Goal: Task Accomplishment & Management: Contribute content

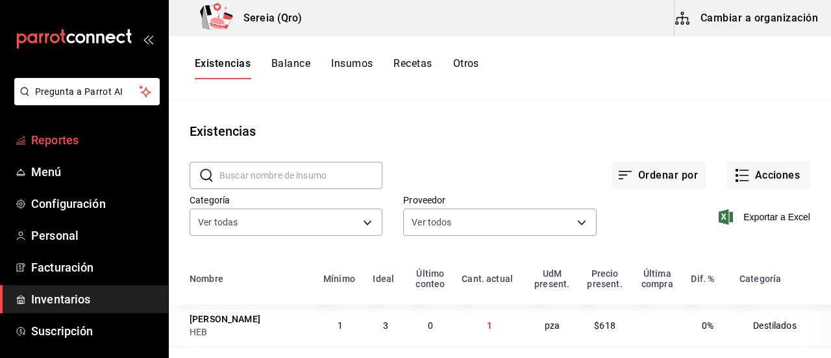
click at [47, 141] on span "Reportes" at bounding box center [94, 140] width 127 height 18
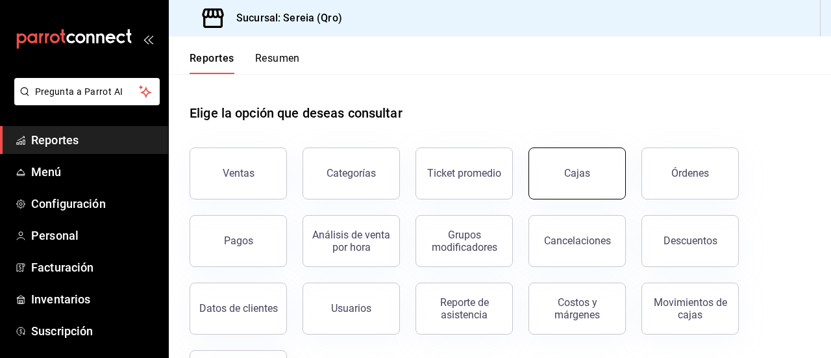
scroll to position [64, 0]
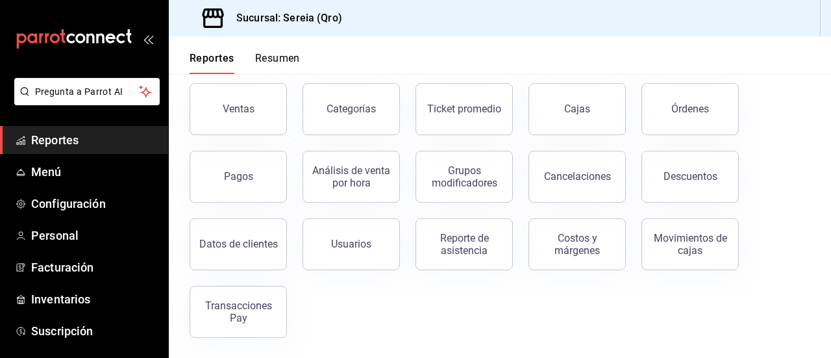
click at [251, 104] on div "Ventas" at bounding box center [239, 109] width 32 height 12
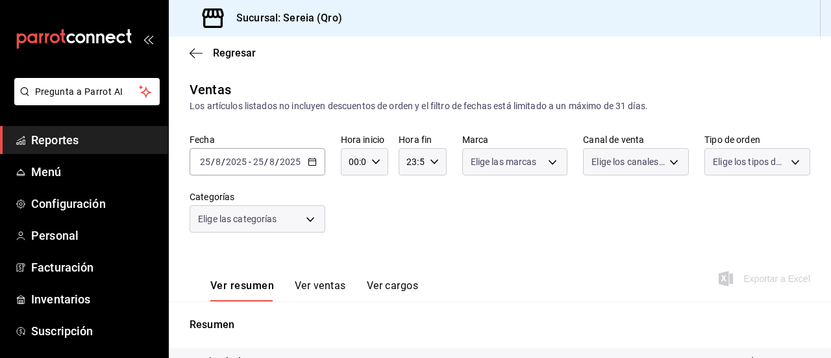
scroll to position [65, 0]
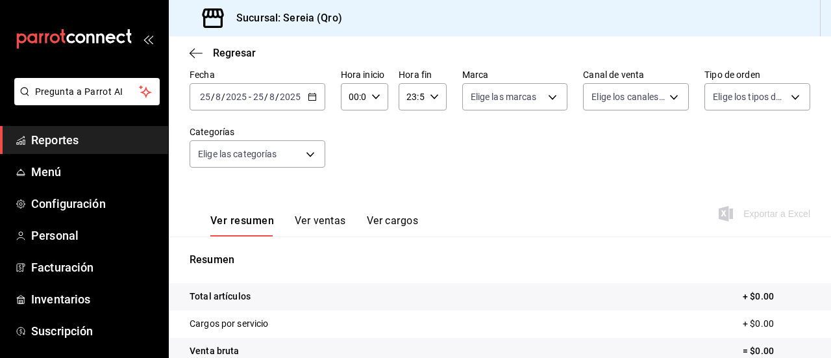
click at [315, 97] on icon "button" at bounding box center [312, 96] width 9 height 9
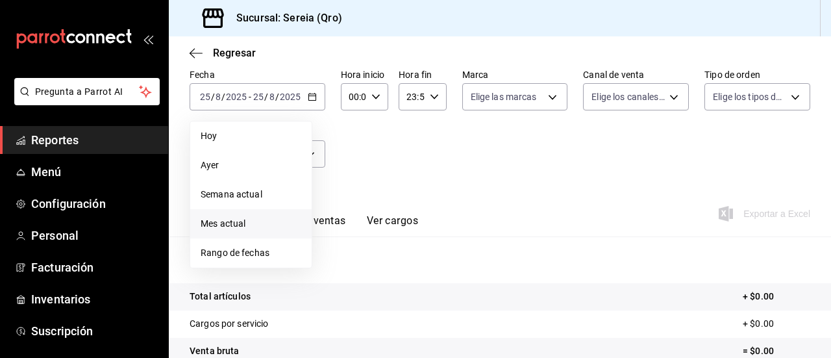
click at [247, 220] on span "Mes actual" at bounding box center [251, 224] width 101 height 14
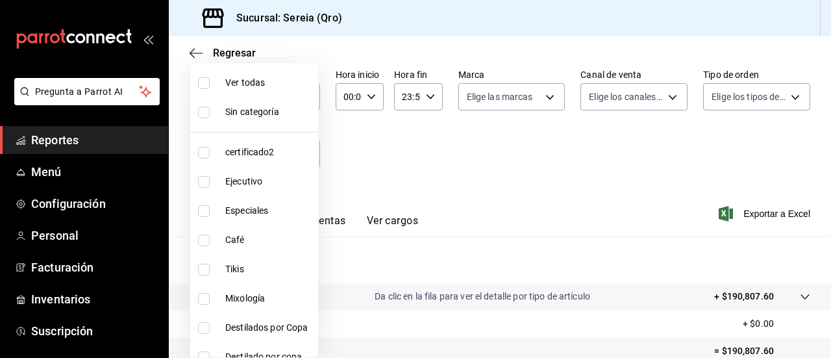
click at [287, 156] on body "Pregunta a Parrot AI Reportes Menú Configuración Personal Facturación Inventari…" at bounding box center [415, 179] width 831 height 358
click at [210, 80] on label at bounding box center [206, 83] width 17 height 12
click at [210, 80] on input "checkbox" at bounding box center [204, 83] width 12 height 12
checkbox input "false"
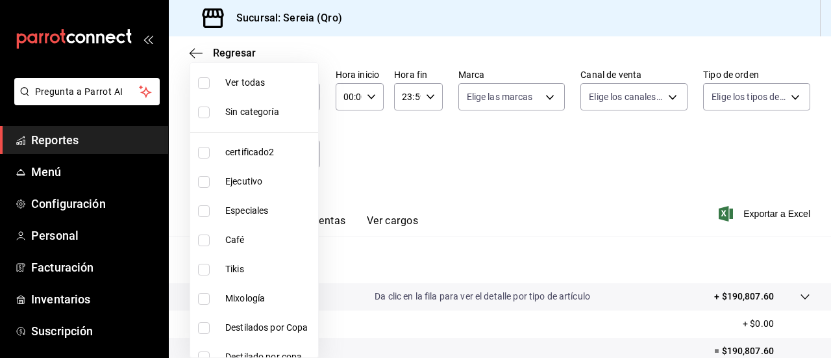
checkbox input "false"
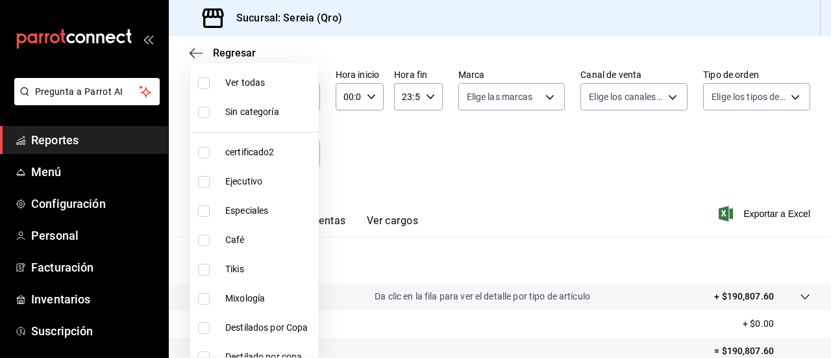
checkbox input "false"
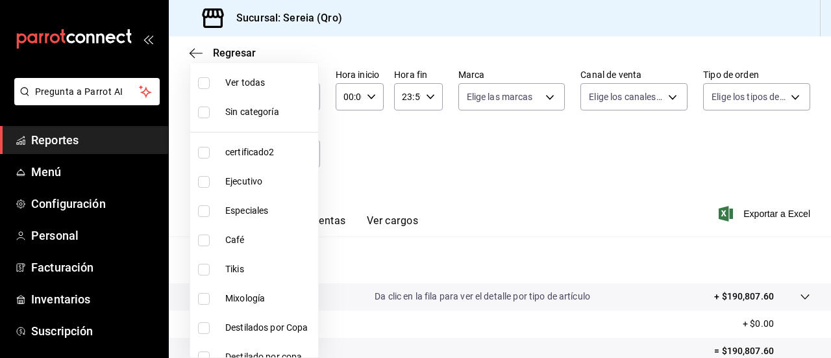
checkbox input "false"
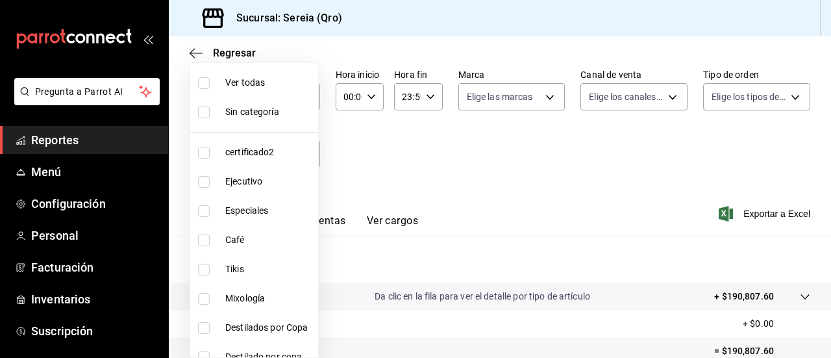
checkbox input "false"
click at [200, 82] on input "checkbox" at bounding box center [204, 83] width 12 height 12
checkbox input "true"
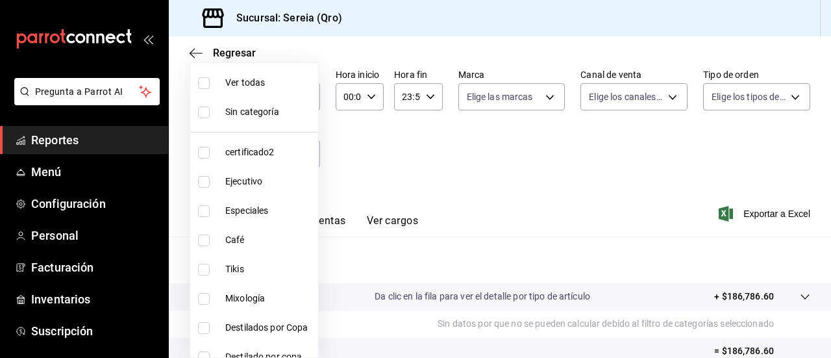
type input "78151d21-ba83-4377-a682-524dbb51cb05,a56e6f60-5064-486e-a0e6-83ef2b622883,0deac…"
checkbox input "true"
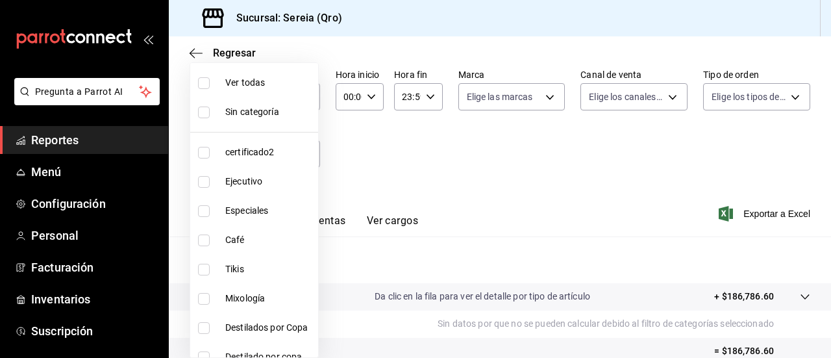
checkbox input "true"
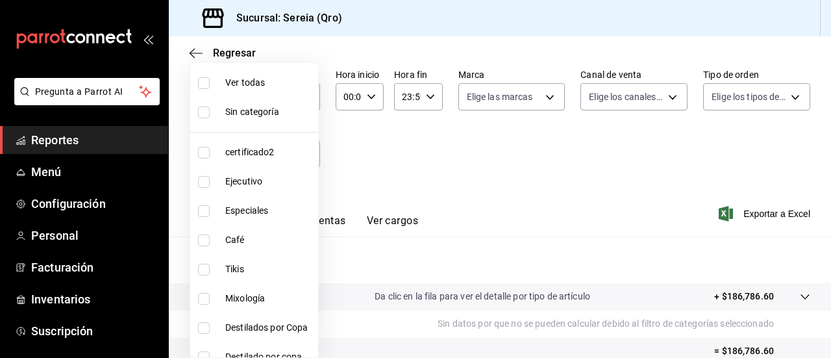
checkbox input "true"
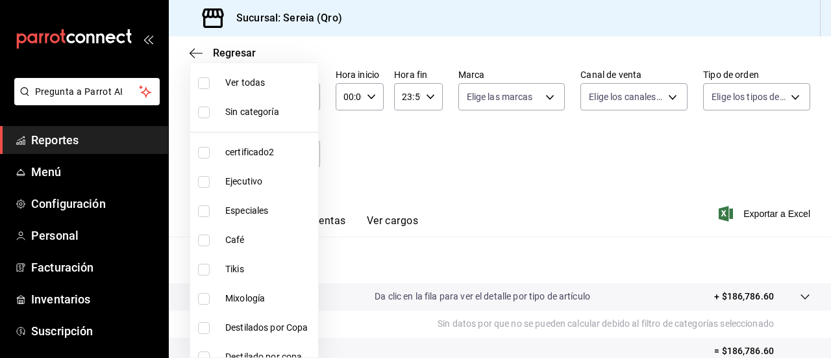
checkbox input "true"
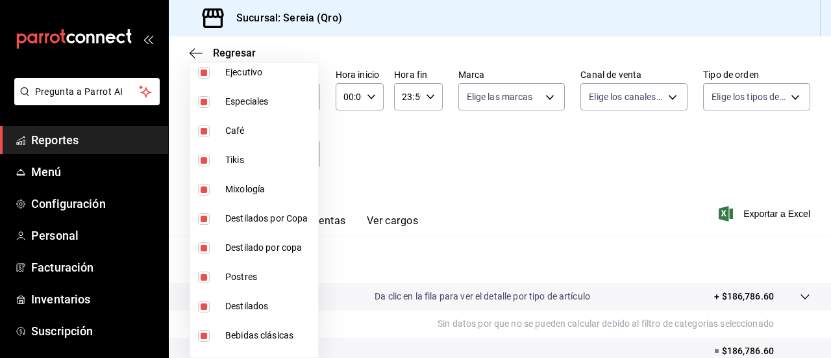
scroll to position [130, 0]
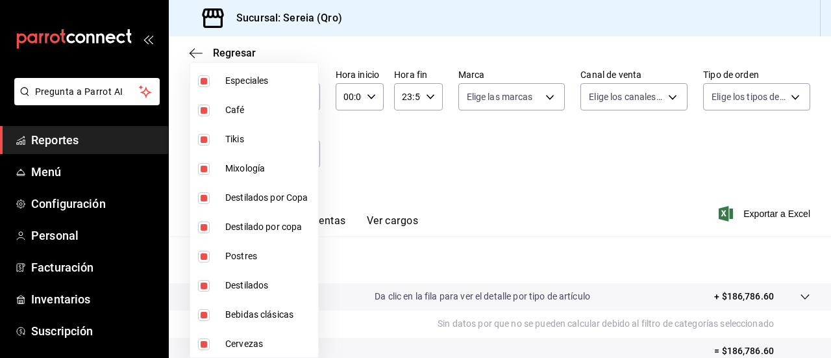
click at [540, 200] on div at bounding box center [415, 179] width 831 height 358
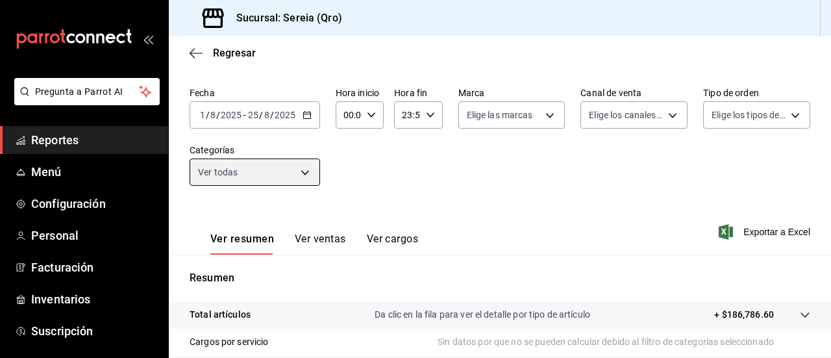
scroll to position [65, 0]
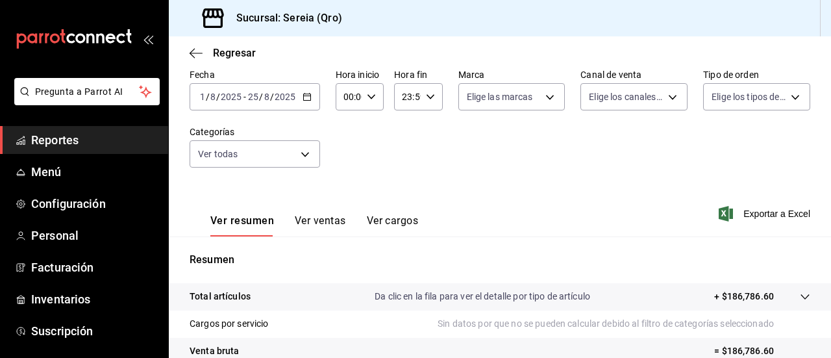
click at [326, 219] on button "Ver ventas" at bounding box center [320, 225] width 51 height 22
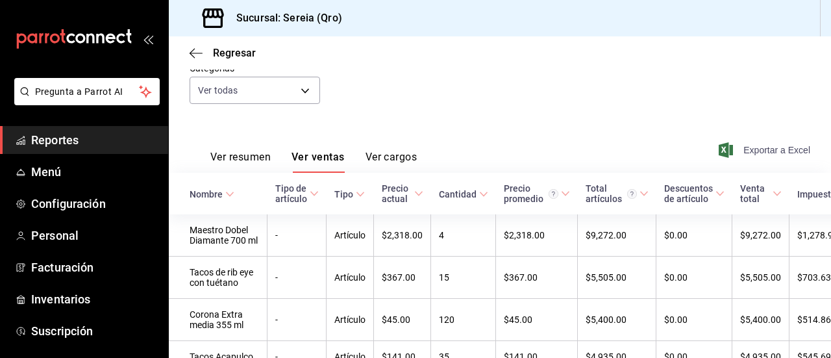
scroll to position [130, 0]
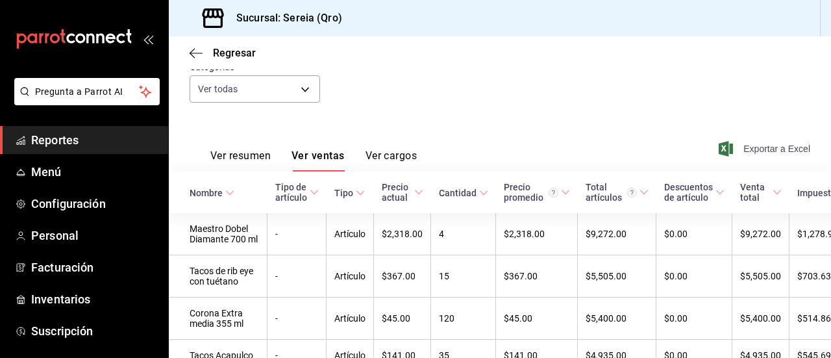
click at [753, 149] on span "Exportar a Excel" at bounding box center [765, 149] width 89 height 16
click at [60, 177] on span "Menú" at bounding box center [94, 172] width 127 height 18
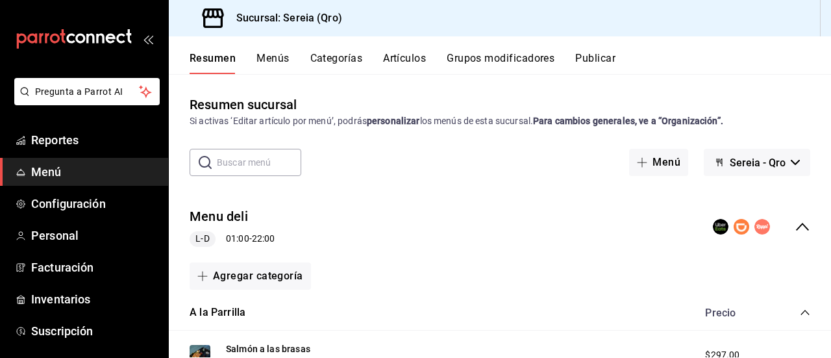
click at [800, 313] on icon "collapse-category-row" at bounding box center [804, 312] width 8 height 5
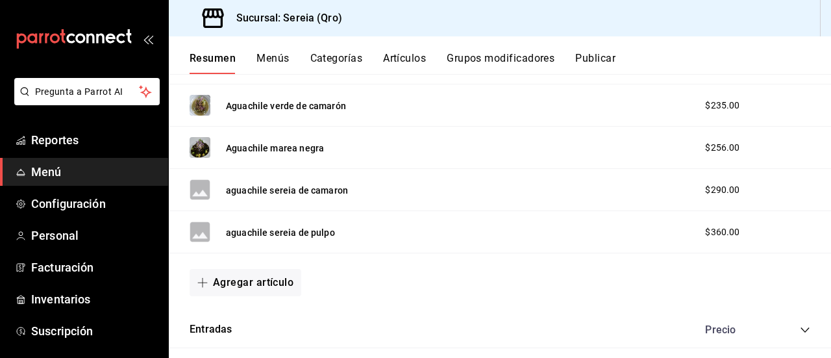
scroll to position [195, 0]
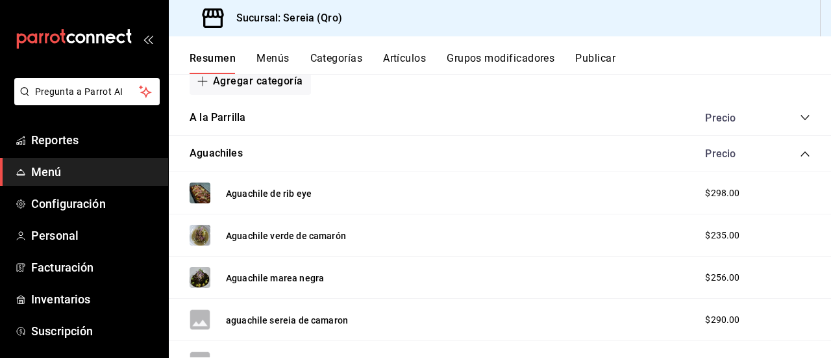
click at [799, 152] on icon "collapse-category-row" at bounding box center [804, 154] width 10 height 10
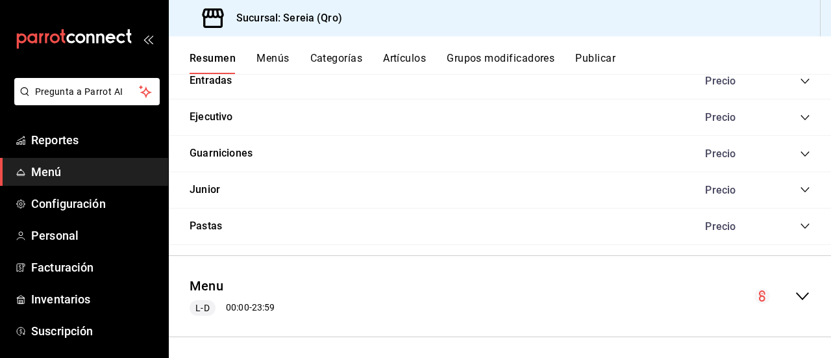
scroll to position [307, 0]
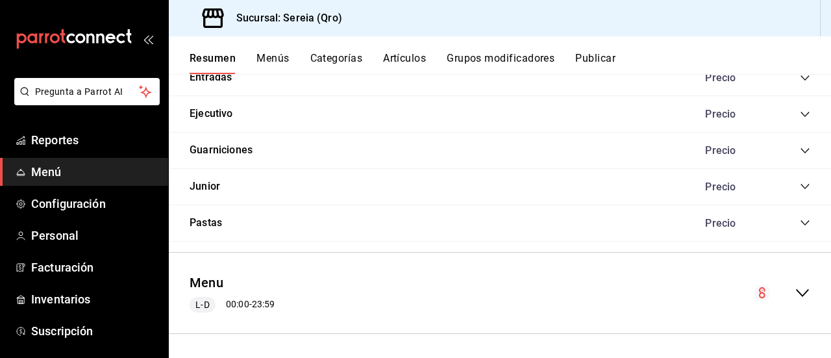
click at [794, 287] on icon "collapse-menu-row" at bounding box center [802, 293] width 16 height 16
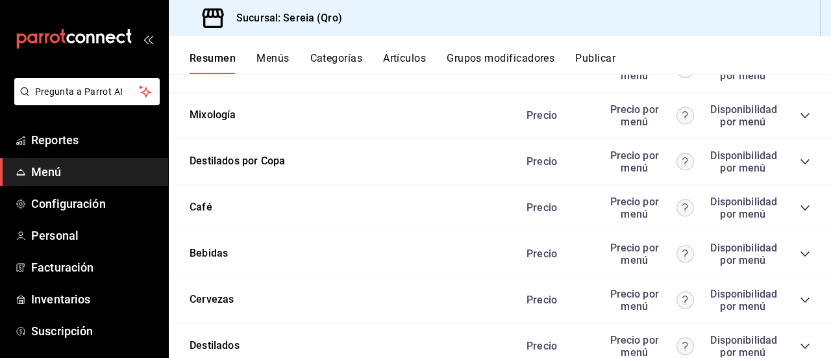
scroll to position [1280, 0]
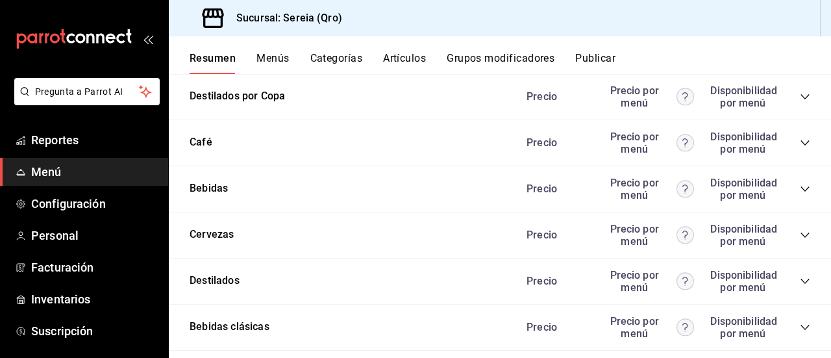
click at [799, 281] on icon "collapse-category-row" at bounding box center [804, 281] width 10 height 10
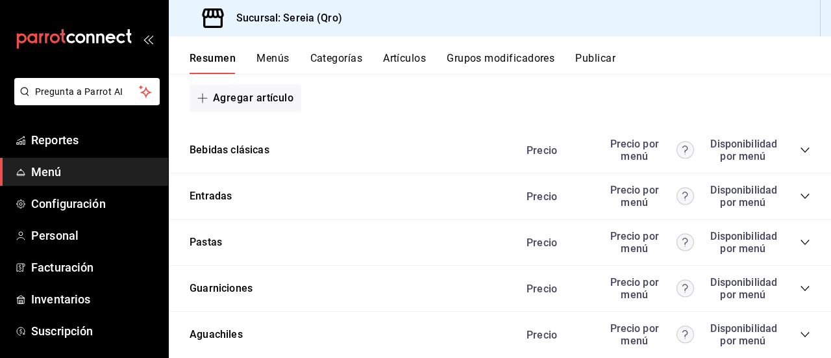
scroll to position [4590, 0]
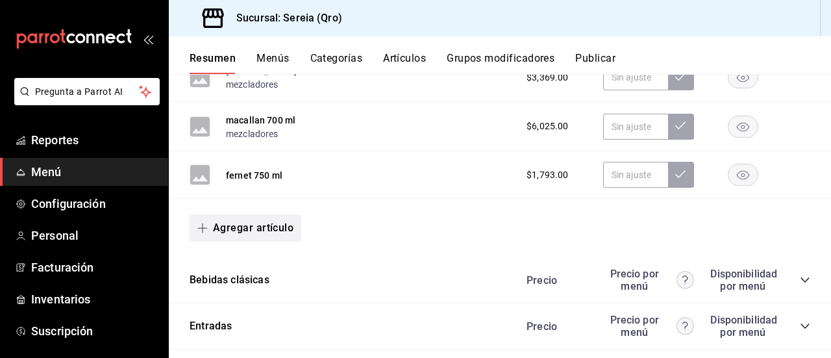
click at [204, 233] on icon "button" at bounding box center [202, 228] width 10 height 10
click at [248, 300] on li "Artículo nuevo" at bounding box center [240, 300] width 102 height 32
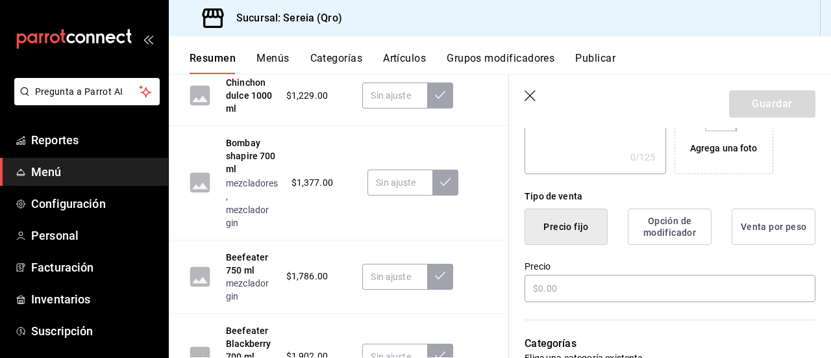
scroll to position [324, 0]
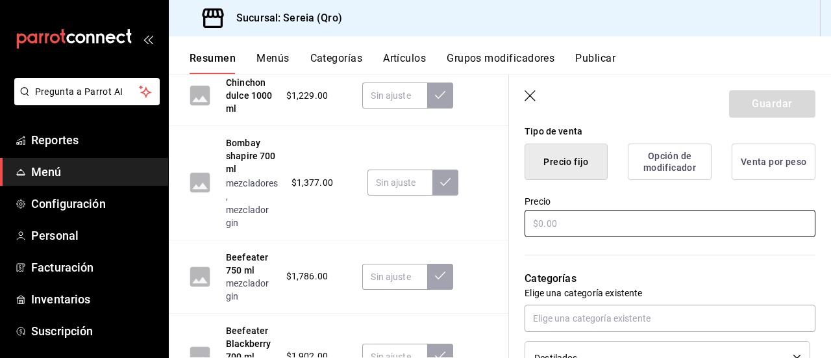
type input "Serie 750 ml"
click at [542, 216] on input "text" at bounding box center [669, 223] width 291 height 27
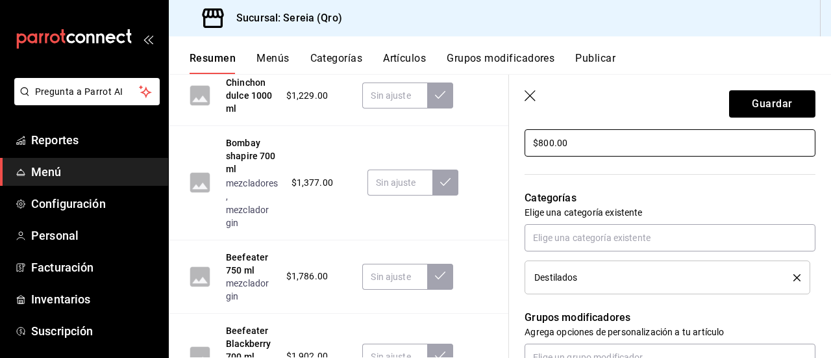
scroll to position [389, 0]
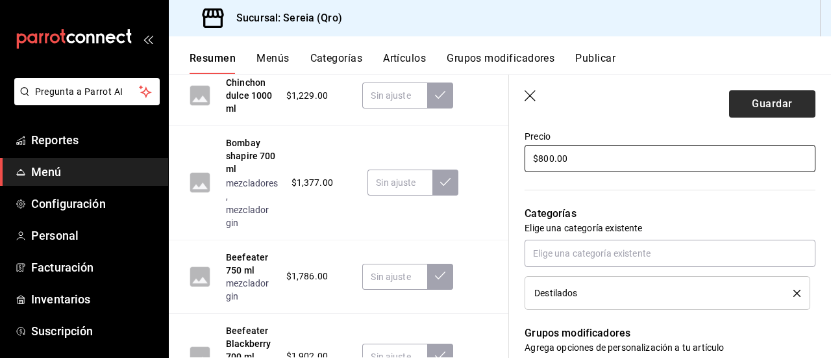
type input "$800.00"
click at [733, 111] on button "Guardar" at bounding box center [772, 103] width 86 height 27
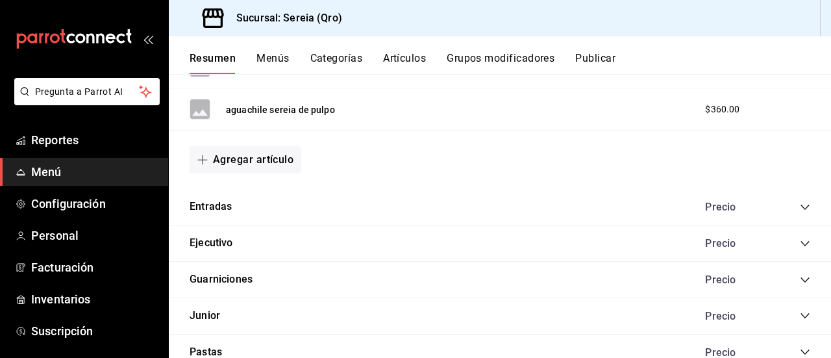
scroll to position [918, 0]
click at [51, 145] on span "Reportes" at bounding box center [94, 140] width 127 height 18
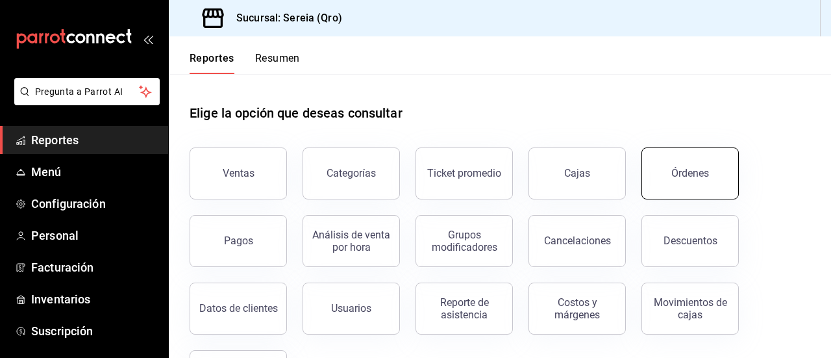
click at [677, 177] on div "Órdenes" at bounding box center [690, 173] width 38 height 12
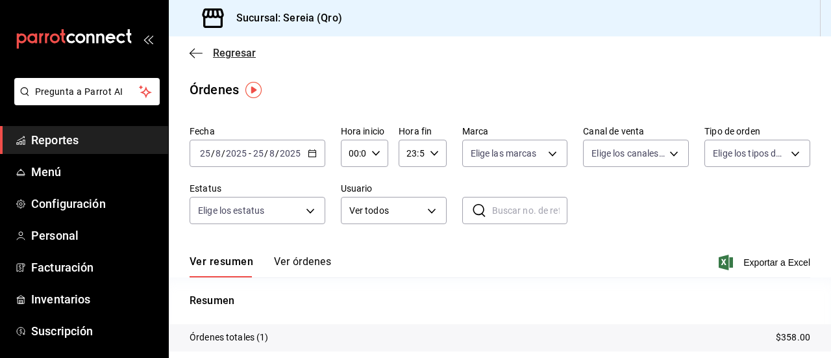
click at [190, 53] on icon "button" at bounding box center [191, 53] width 5 height 10
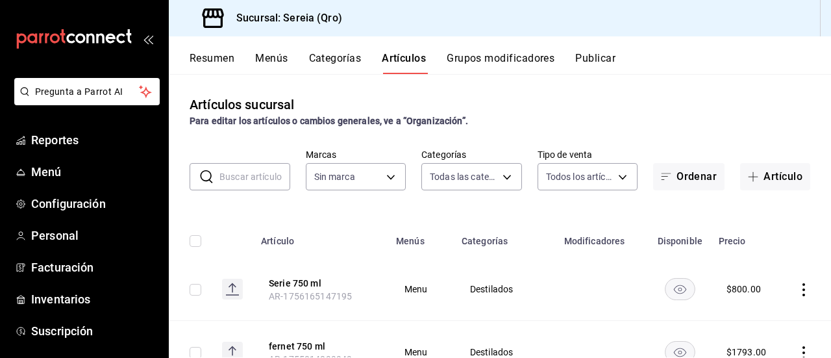
type input "78151d21-ba83-4377-a682-524dbb51cb05,a56e6f60-5064-486e-a0e6-83ef2b622883,0deac…"
type input "e26cb55a-85e0-41b2-9155-b47575076aeb"
click at [215, 65] on button "Resumen" at bounding box center [211, 63] width 45 height 22
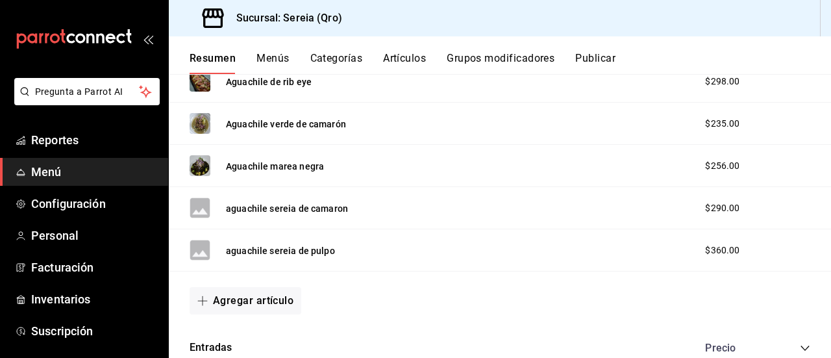
scroll to position [1038, 0]
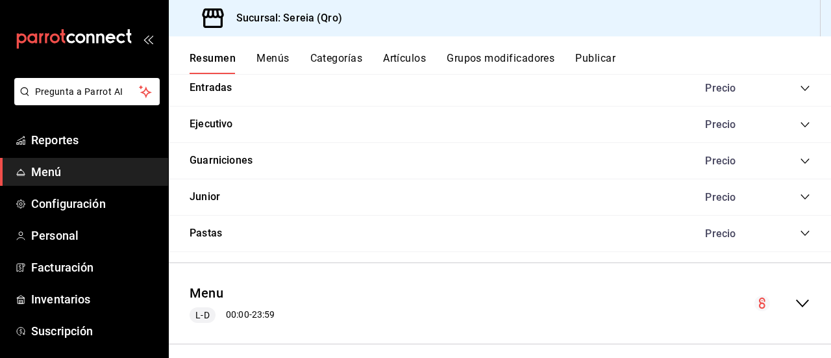
click at [794, 298] on icon "collapse-menu-row" at bounding box center [802, 303] width 16 height 16
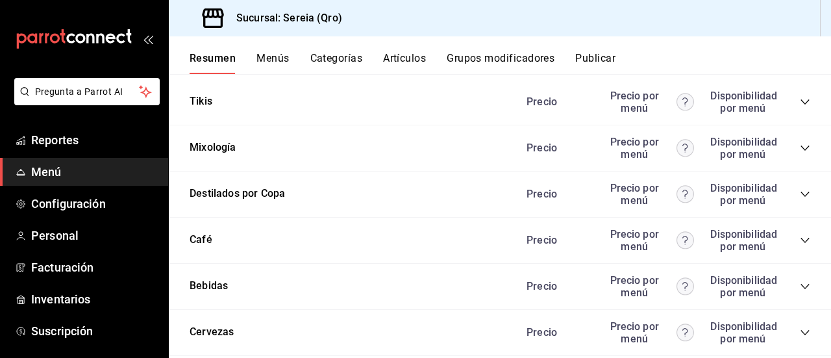
scroll to position [2076, 0]
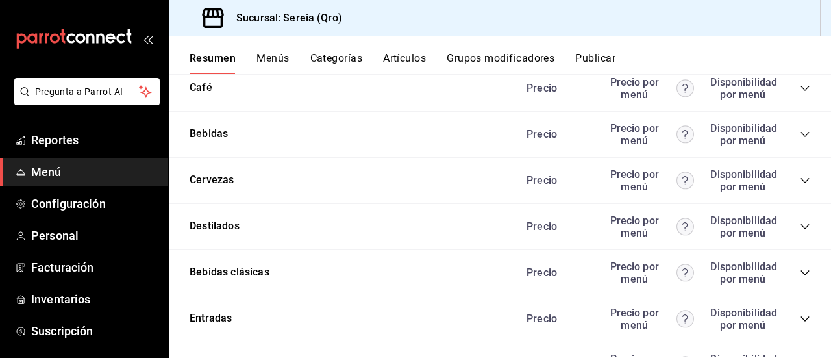
click at [799, 228] on icon "collapse-category-row" at bounding box center [804, 226] width 10 height 10
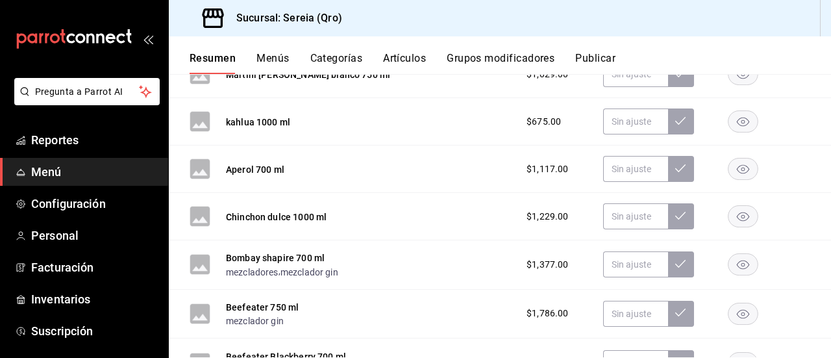
scroll to position [4100, 0]
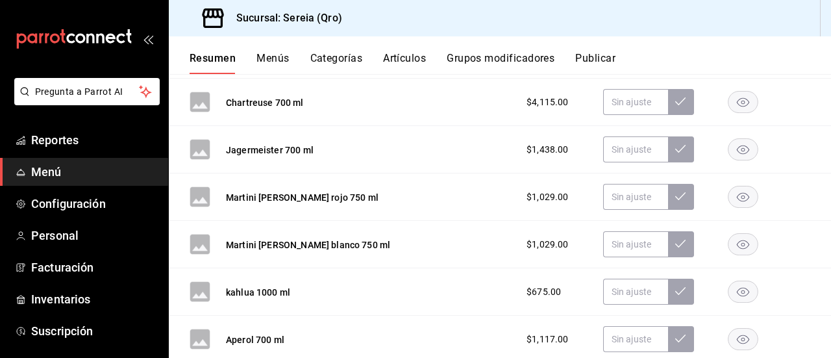
click at [395, 57] on button "Artículos" at bounding box center [404, 63] width 43 height 22
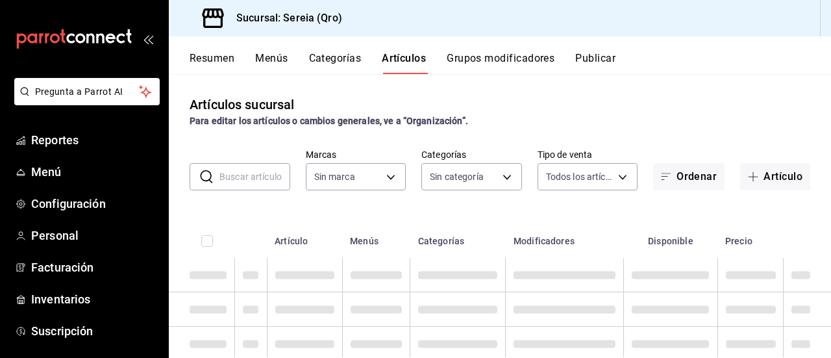
click at [244, 182] on input "text" at bounding box center [254, 177] width 71 height 26
type input "e26cb55a-85e0-41b2-9155-b47575076aeb"
type input "ser"
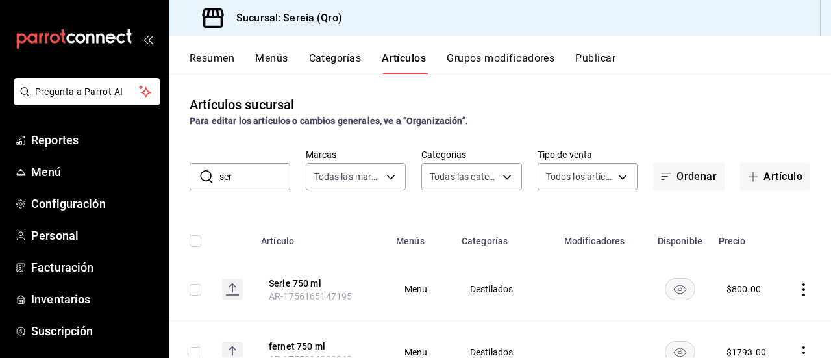
type input "78151d21-ba83-4377-a682-524dbb51cb05,a56e6f60-5064-486e-a0e6-83ef2b622883,0deac…"
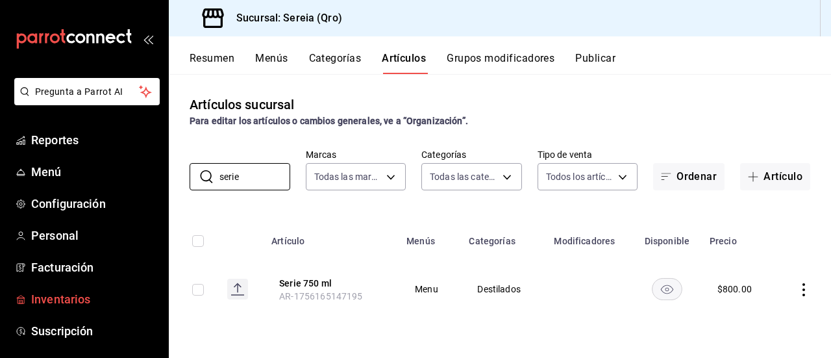
type input "serie"
click at [57, 299] on span "Inventarios" at bounding box center [94, 299] width 127 height 18
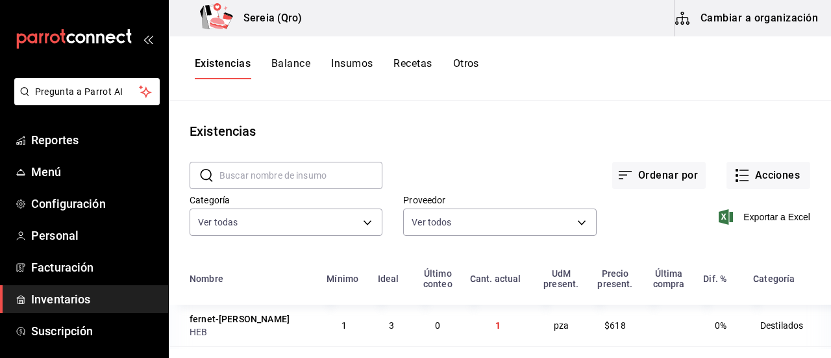
click at [736, 21] on button "Cambiar a organización" at bounding box center [747, 18] width 146 height 36
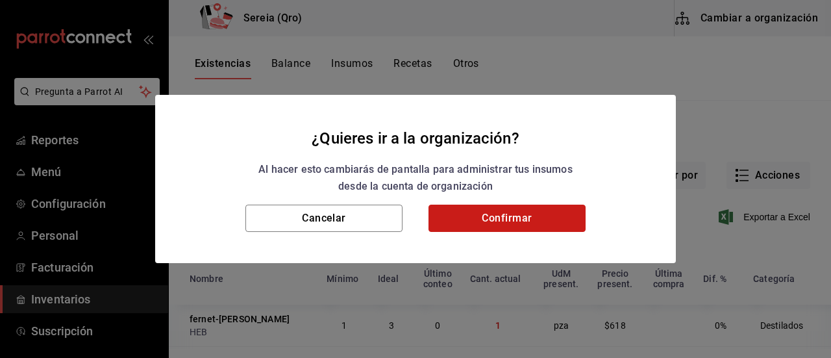
click at [489, 228] on button "Confirmar" at bounding box center [506, 217] width 157 height 27
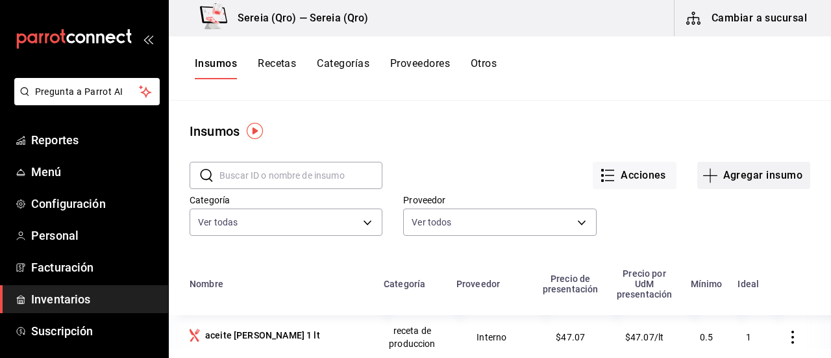
click at [702, 178] on icon "button" at bounding box center [710, 175] width 16 height 16
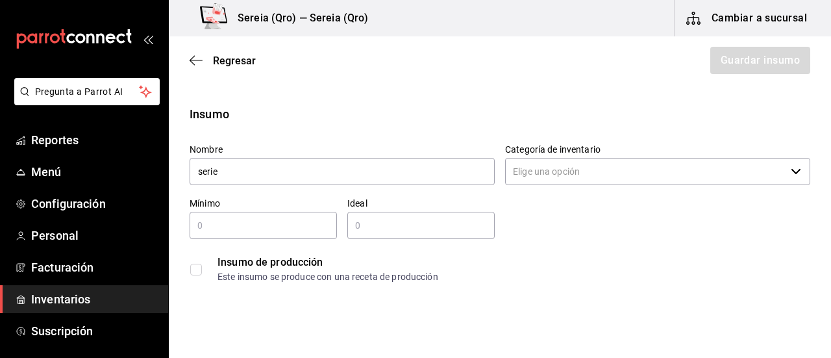
click at [790, 173] on icon "button" at bounding box center [795, 171] width 10 height 10
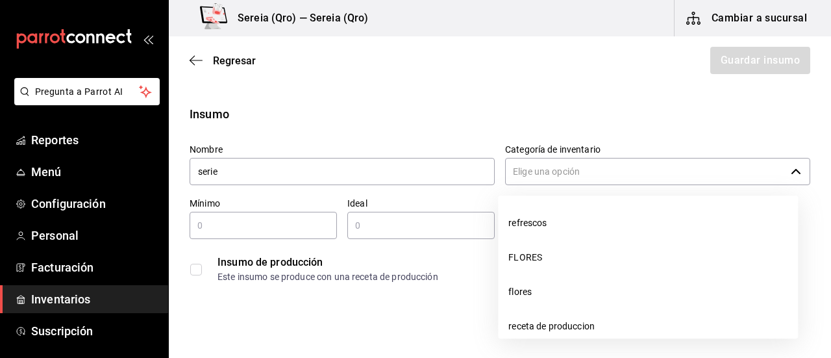
type input "serie"
click at [533, 166] on input "Categoría de inventario" at bounding box center [645, 171] width 280 height 27
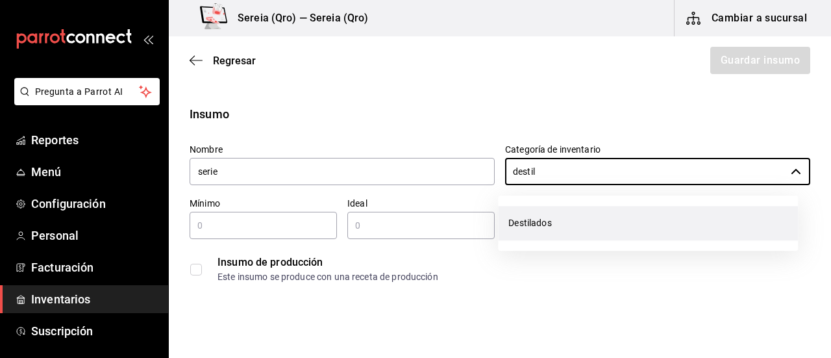
click at [537, 219] on li "Destilados" at bounding box center [648, 223] width 300 height 34
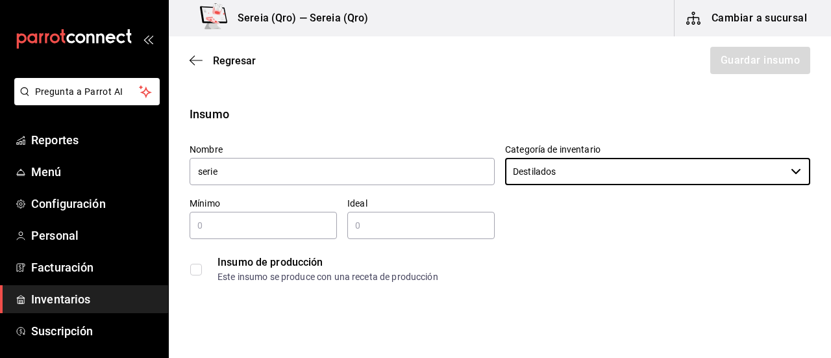
type input "Destilados"
click at [241, 229] on input "text" at bounding box center [262, 225] width 147 height 16
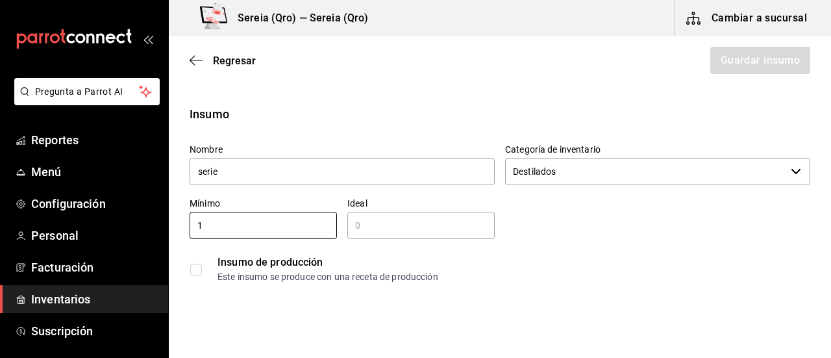
type input "1"
click at [393, 228] on input "text" at bounding box center [420, 225] width 147 height 16
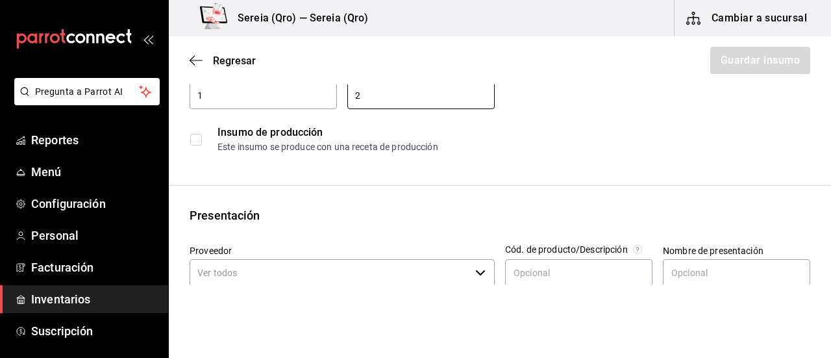
scroll to position [195, 0]
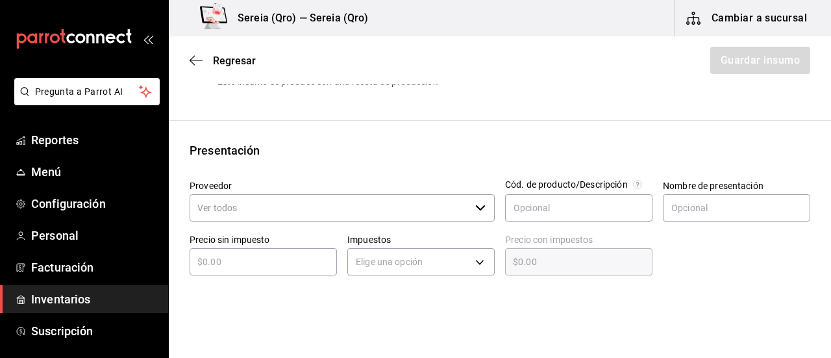
type input "2"
click at [379, 206] on input "Proveedor" at bounding box center [329, 207] width 280 height 27
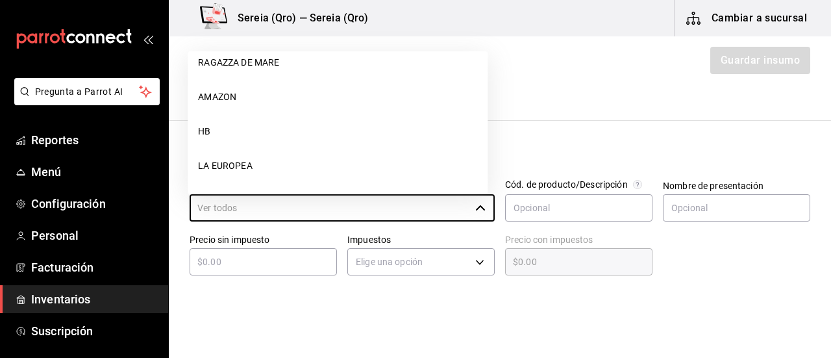
scroll to position [260, 0]
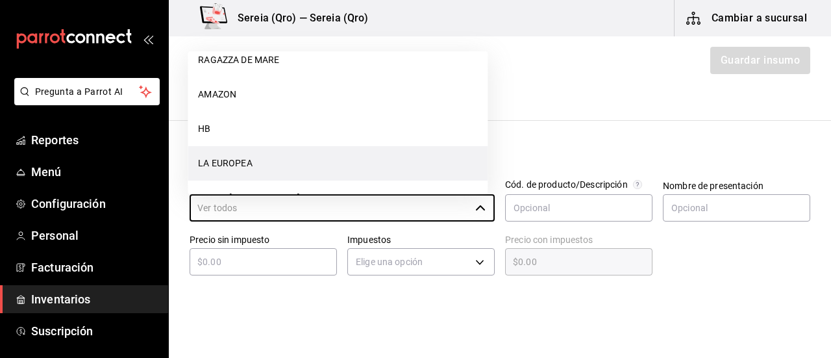
click at [241, 160] on li "LA EUROPEA" at bounding box center [338, 163] width 300 height 34
type input "LA EUROPEA"
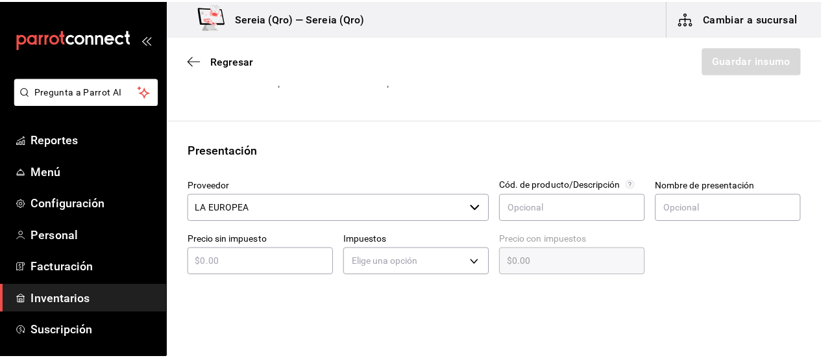
scroll to position [0, 0]
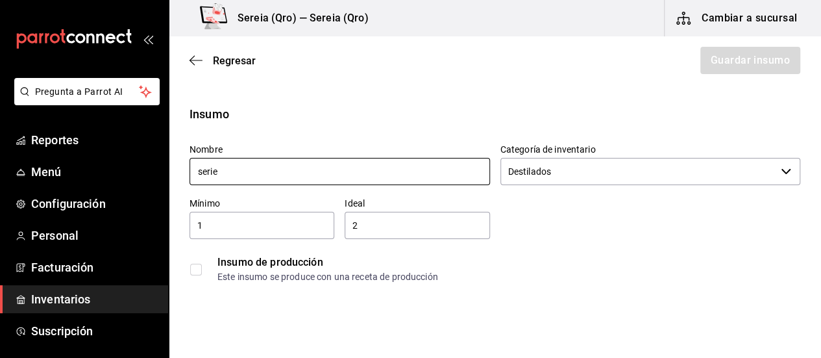
click at [197, 175] on input "serie" at bounding box center [339, 171] width 300 height 27
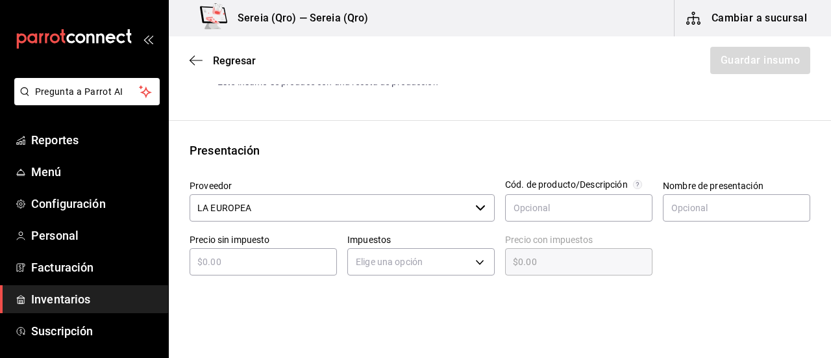
scroll to position [324, 0]
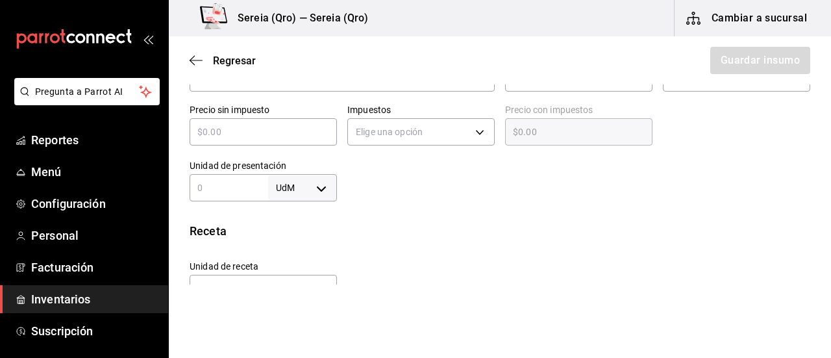
type input "vino tinto serie"
click at [208, 136] on input "text" at bounding box center [262, 132] width 147 height 16
type input "$4"
type input "$4.00"
type input "$40"
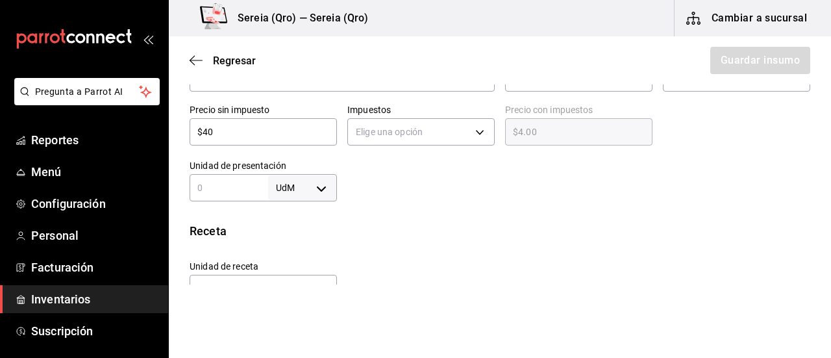
type input "$40.00"
type input "$400"
type input "$400.00"
type input "$400"
click at [259, 189] on input "text" at bounding box center [228, 188] width 79 height 16
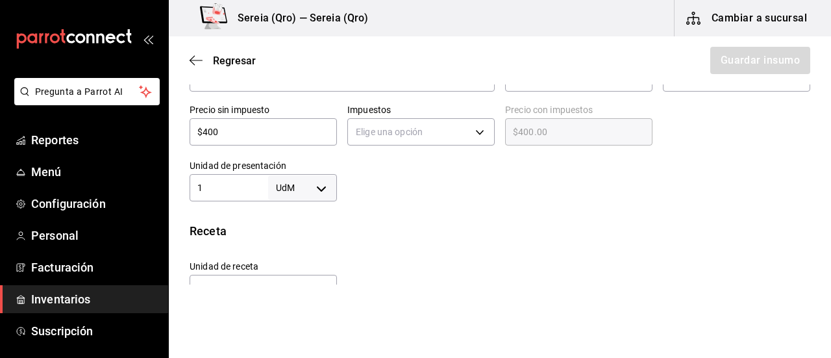
type input "1"
click at [314, 184] on body "Pregunta a Parrot AI Reportes Menú Configuración Personal Facturación Inventari…" at bounding box center [415, 142] width 831 height 284
click at [284, 320] on li "pza" at bounding box center [299, 320] width 67 height 21
type input "UNIT"
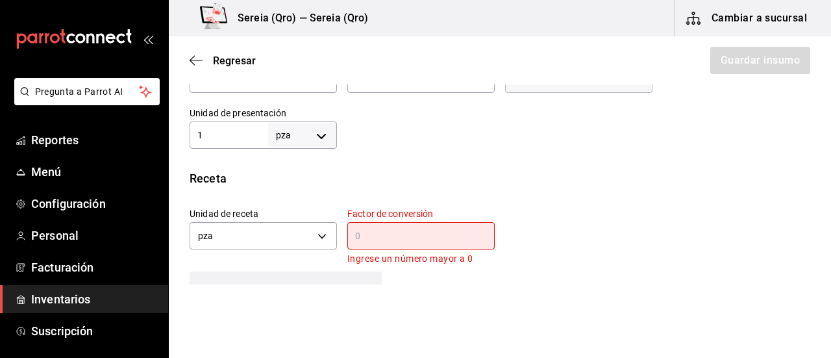
scroll to position [389, 0]
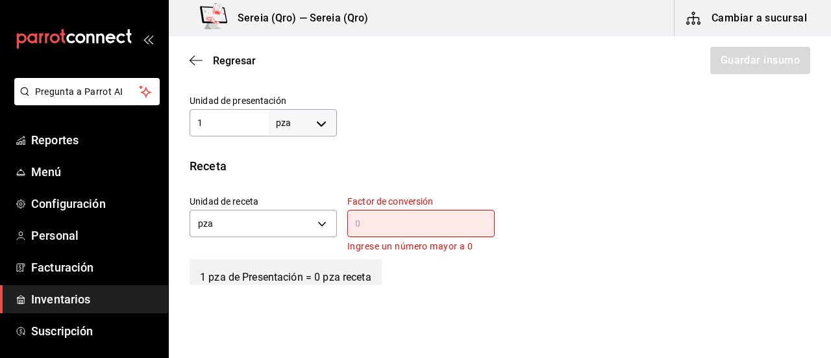
click at [375, 222] on input "text" at bounding box center [420, 223] width 147 height 16
click at [315, 220] on body "Pregunta a Parrot AI Reportes Menú Configuración Personal Facturación Inventari…" at bounding box center [415, 142] width 831 height 284
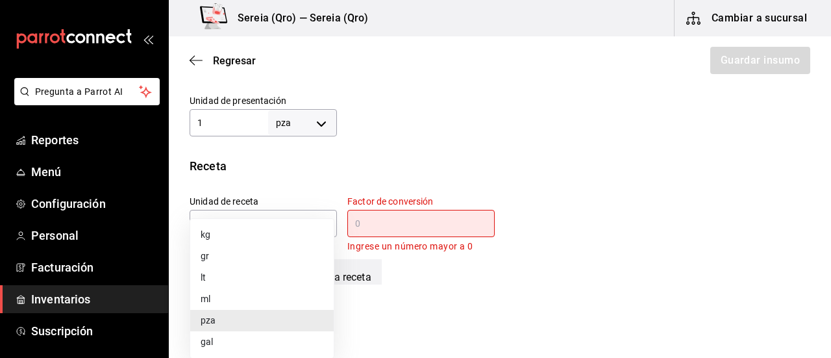
click at [235, 297] on li "ml" at bounding box center [261, 298] width 143 height 21
type input "MILLILITER"
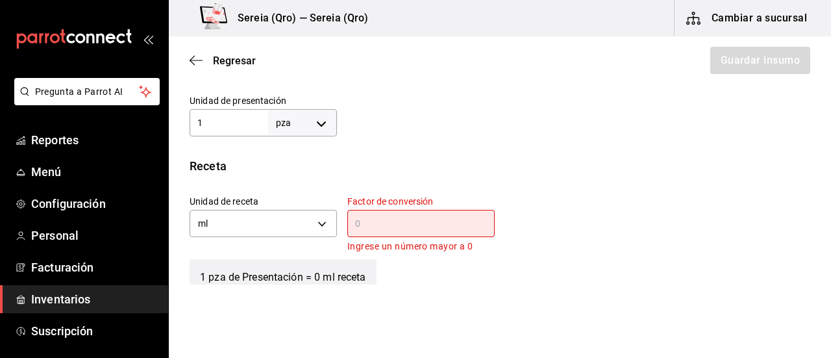
click at [378, 226] on input "text" at bounding box center [420, 223] width 147 height 16
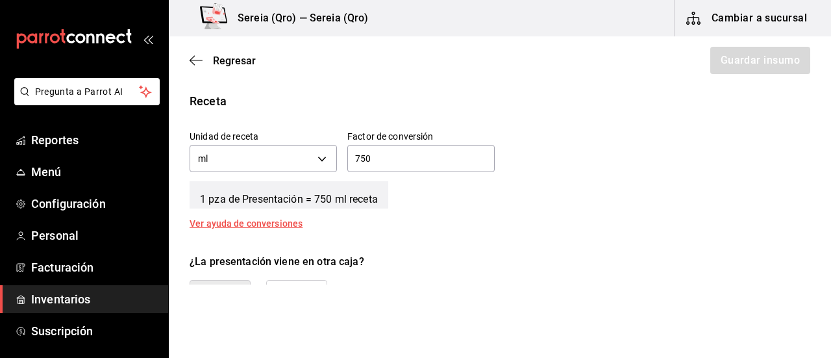
scroll to position [584, 0]
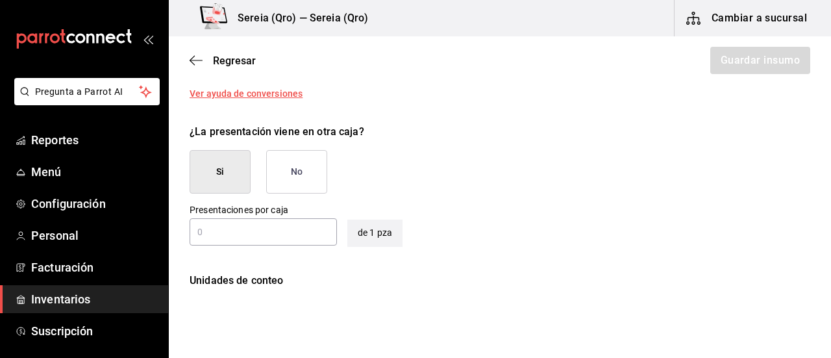
type input "750"
click at [310, 188] on button "No" at bounding box center [296, 171] width 61 height 43
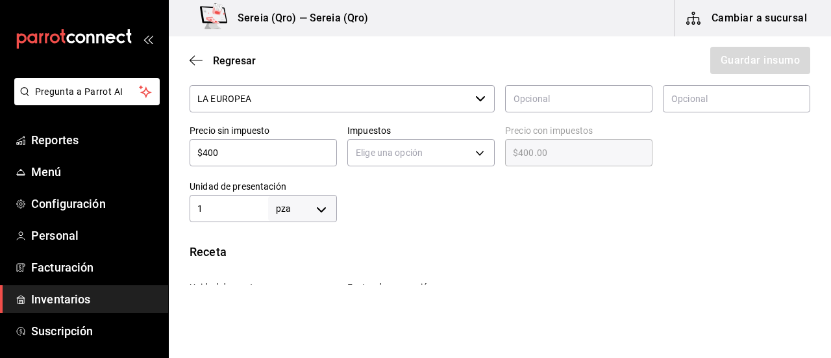
scroll to position [308, 0]
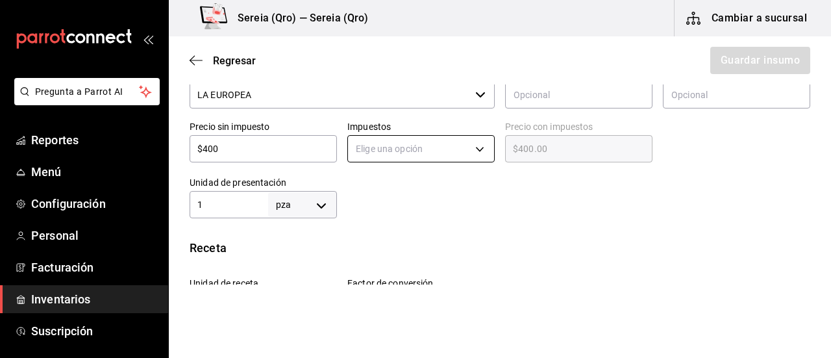
click at [472, 143] on body "Pregunta a Parrot AI Reportes Menú Configuración Personal Facturación Inventari…" at bounding box center [415, 142] width 831 height 284
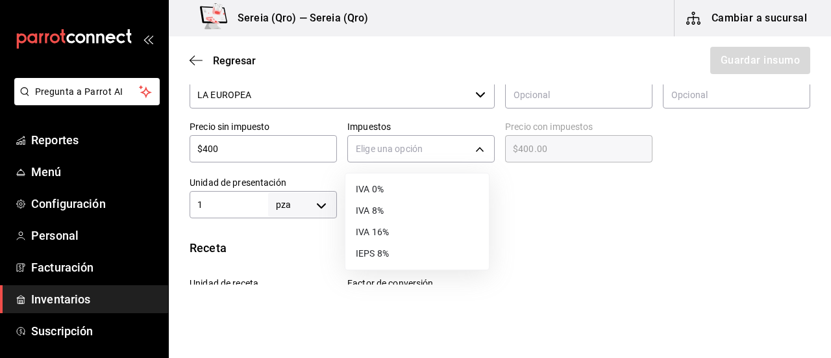
click at [378, 230] on li "IVA 16%" at bounding box center [416, 231] width 143 height 21
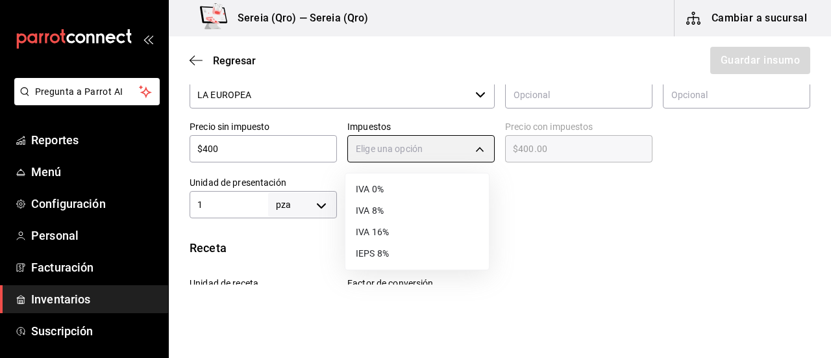
type input "IVA_16"
type input "$464.00"
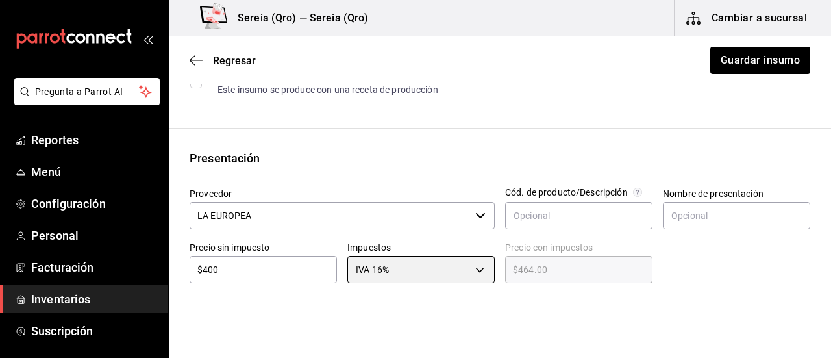
scroll to position [178, 0]
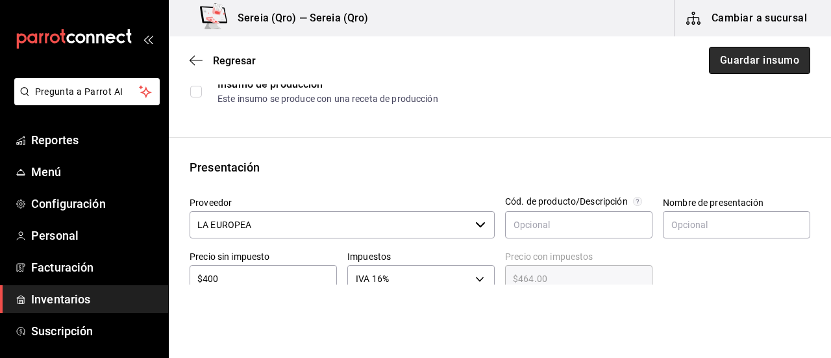
click at [727, 67] on button "Guardar insumo" at bounding box center [759, 60] width 101 height 27
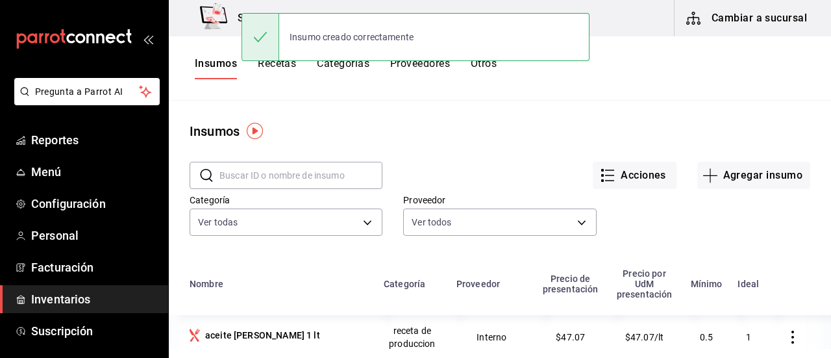
click at [274, 60] on div "Insumo creado correctamente" at bounding box center [415, 37] width 348 height 56
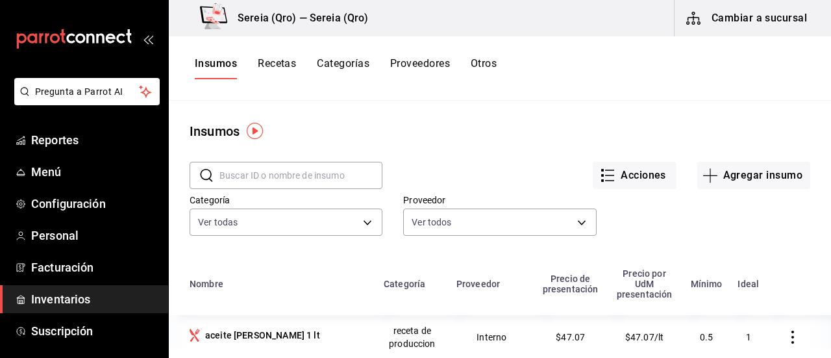
click at [280, 66] on button "Recetas" at bounding box center [277, 68] width 38 height 22
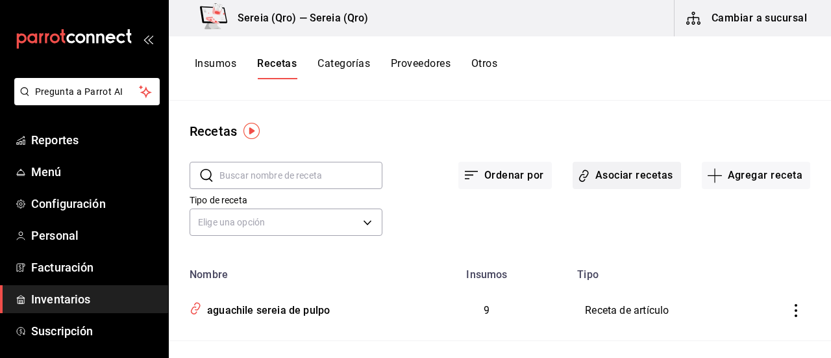
click at [615, 179] on button "Asociar recetas" at bounding box center [626, 175] width 108 height 27
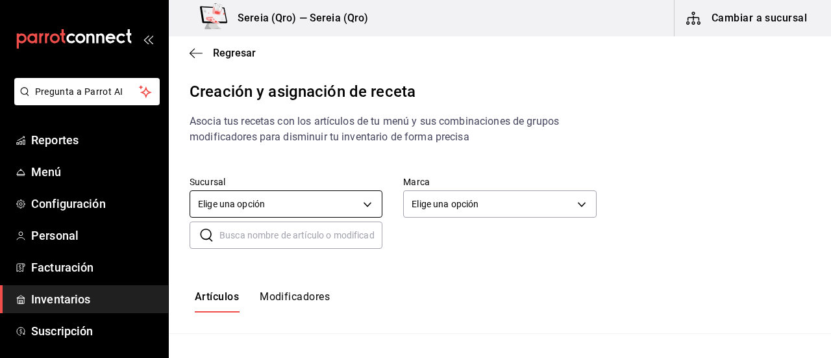
click at [367, 205] on body "Pregunta a Parrot AI Reportes Menú Configuración Personal Facturación Inventari…" at bounding box center [415, 167] width 831 height 335
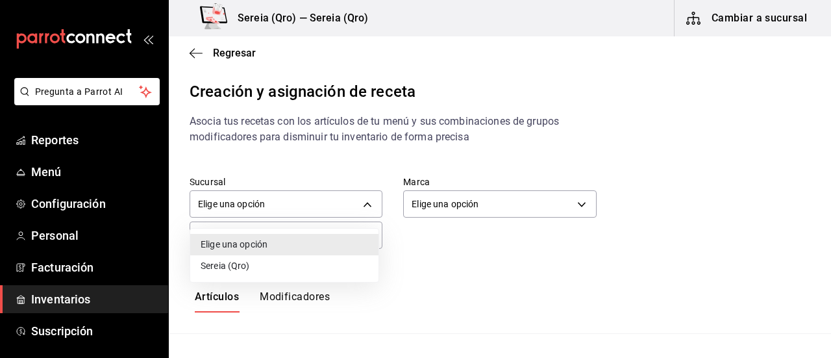
click at [250, 262] on li "Sereia (Qro)" at bounding box center [284, 265] width 188 height 21
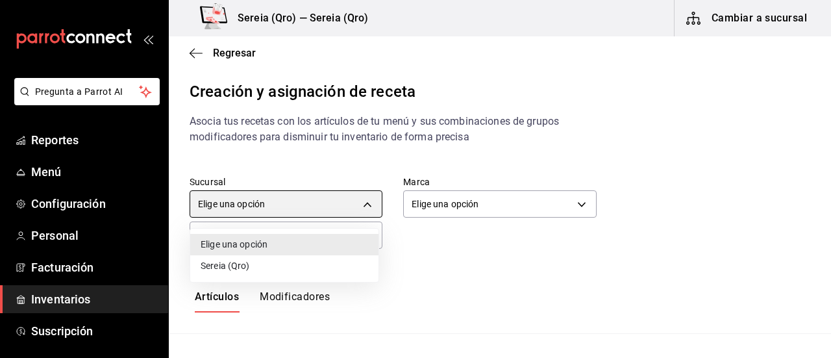
type input "d037fc1d-ad48-413b-863f-69c97343a3f4"
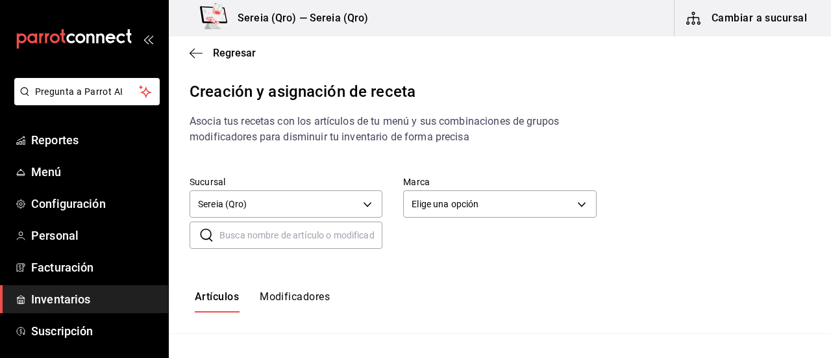
click at [249, 234] on input "text" at bounding box center [300, 235] width 163 height 26
type input "vino tinto"
click at [268, 238] on input "vino tinto" at bounding box center [300, 235] width 163 height 26
drag, startPoint x: 268, startPoint y: 238, endPoint x: 217, endPoint y: 236, distance: 51.3
click at [217, 236] on div "​ vino tinto ​" at bounding box center [285, 234] width 193 height 27
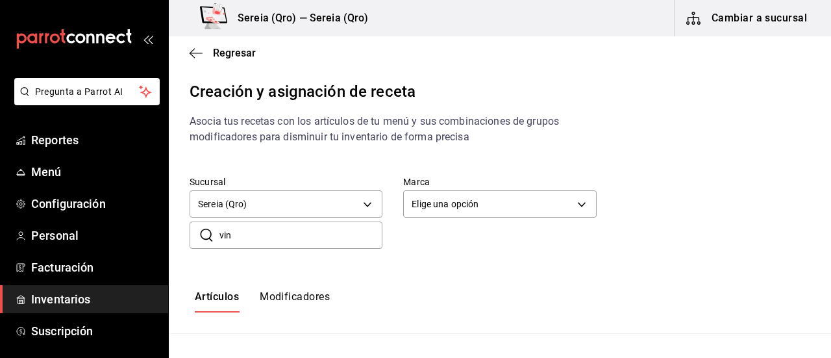
type input "vino"
drag, startPoint x: 245, startPoint y: 240, endPoint x: 219, endPoint y: 239, distance: 26.6
click at [219, 239] on div "​ vino ​" at bounding box center [285, 234] width 193 height 27
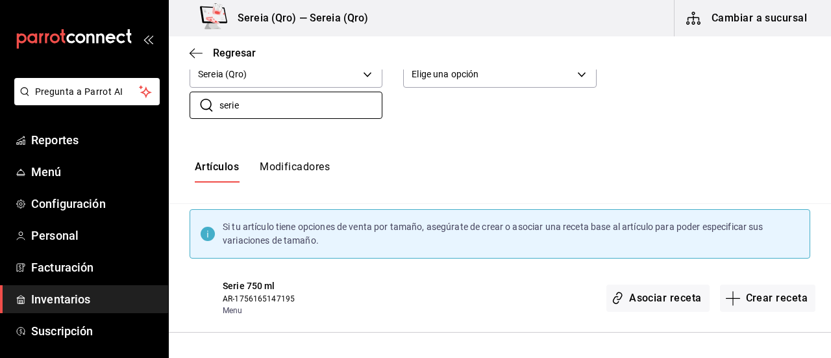
scroll to position [126, 0]
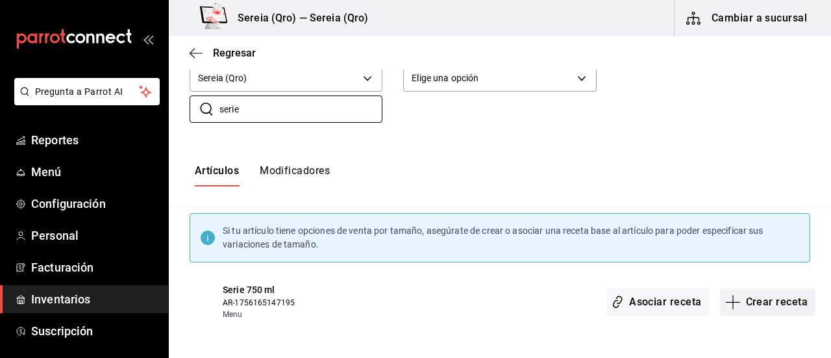
type input "serie"
click at [725, 296] on icon "button" at bounding box center [733, 302] width 16 height 16
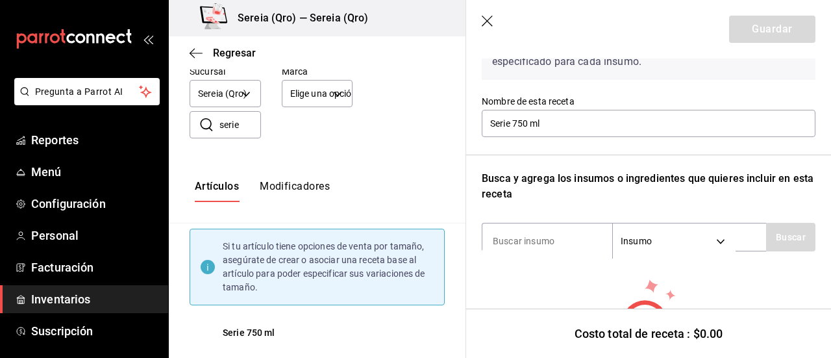
scroll to position [130, 0]
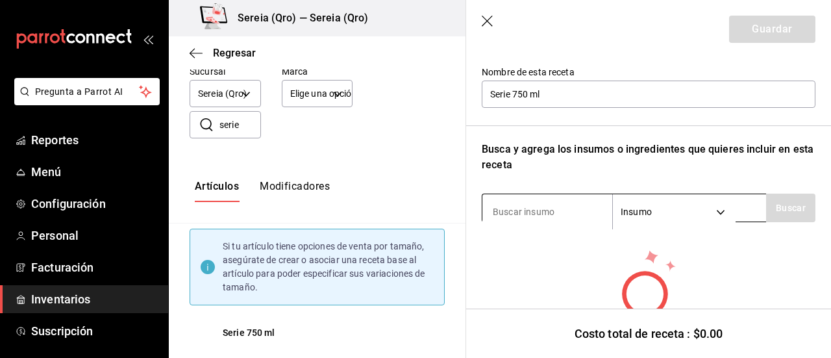
click at [542, 215] on input at bounding box center [547, 211] width 130 height 27
type input "serie"
click at [774, 215] on button "Buscar" at bounding box center [790, 207] width 49 height 29
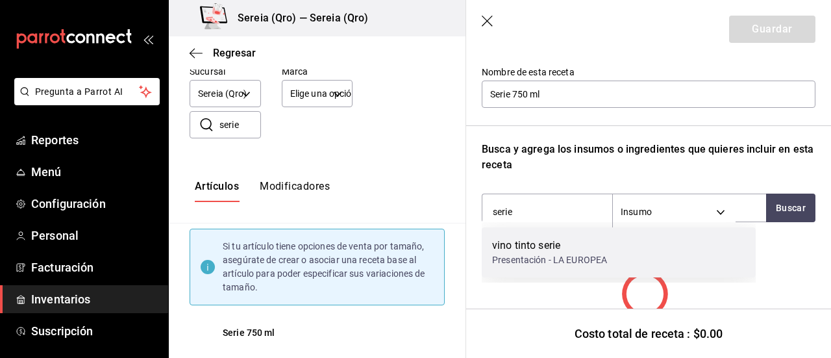
click at [507, 246] on div "vino tinto serie" at bounding box center [549, 245] width 115 height 16
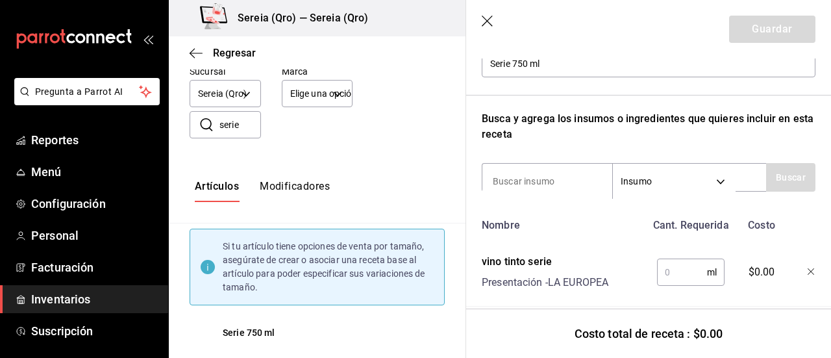
scroll to position [186, 0]
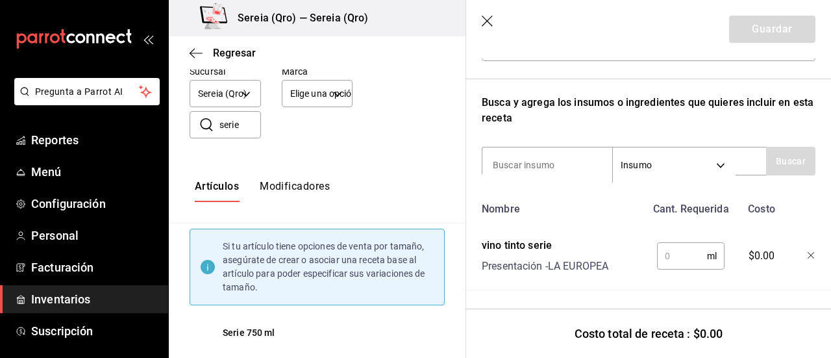
click at [666, 246] on input "text" at bounding box center [682, 256] width 50 height 26
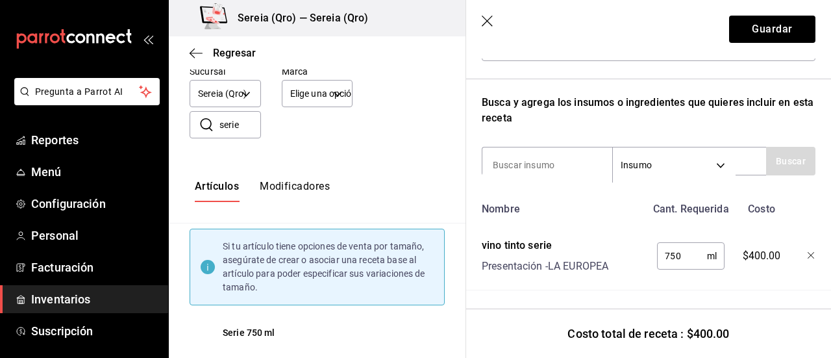
scroll to position [0, 0]
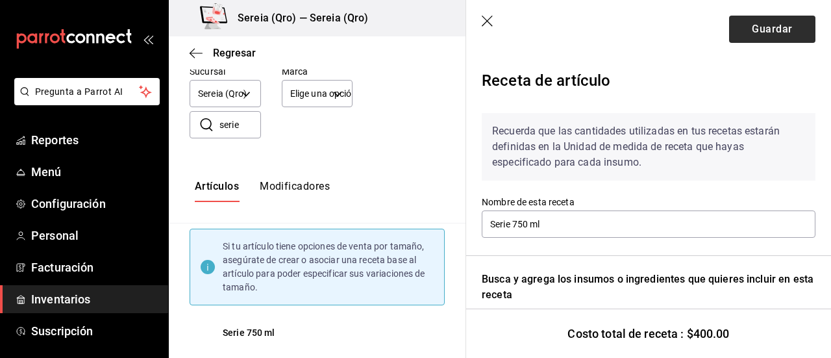
type input "750"
click at [763, 40] on button "Guardar" at bounding box center [772, 29] width 86 height 27
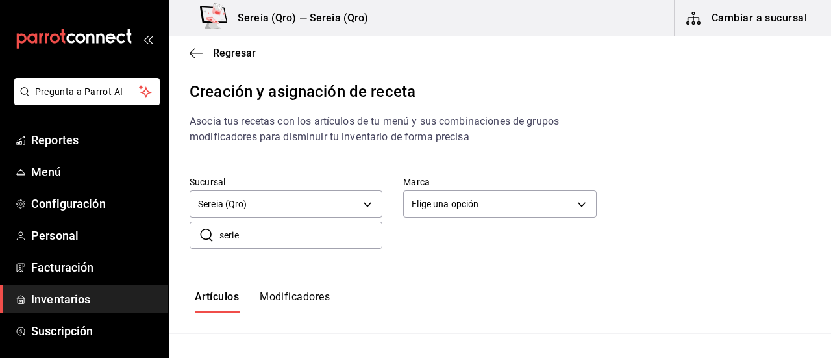
scroll to position [65, 0]
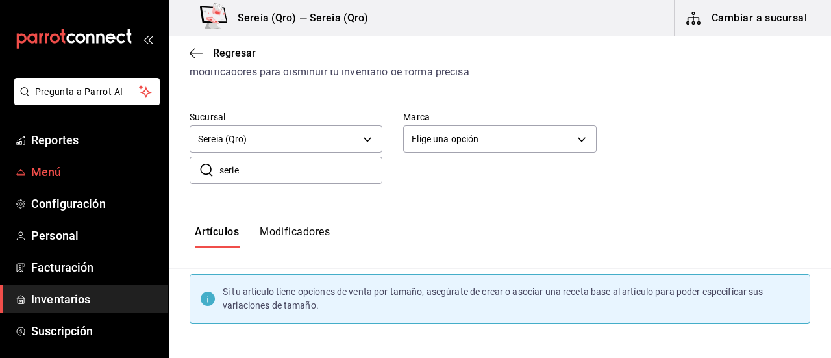
click at [53, 165] on span "Menú" at bounding box center [94, 172] width 127 height 18
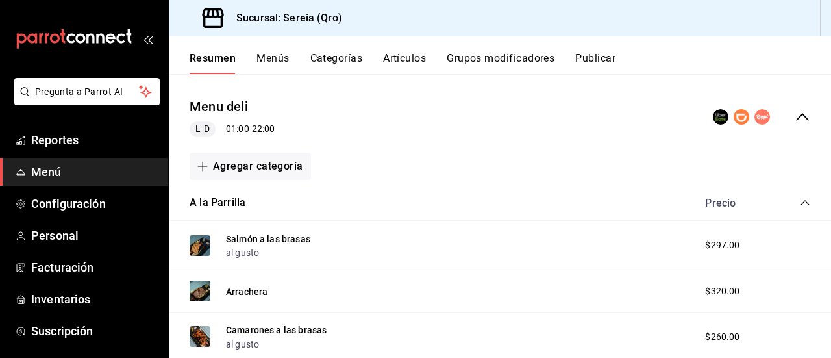
scroll to position [130, 0]
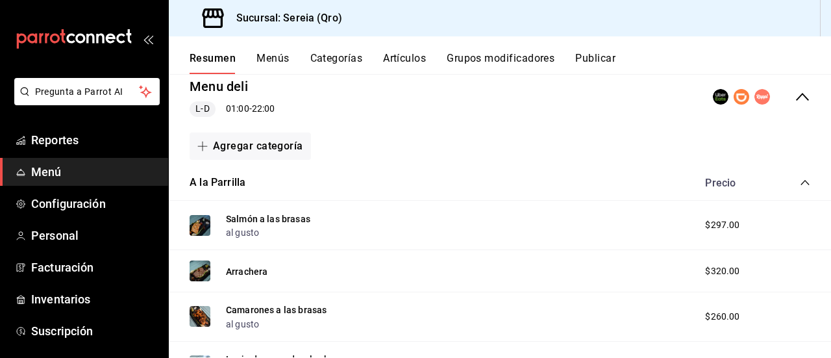
click at [799, 180] on icon "collapse-category-row" at bounding box center [804, 182] width 10 height 10
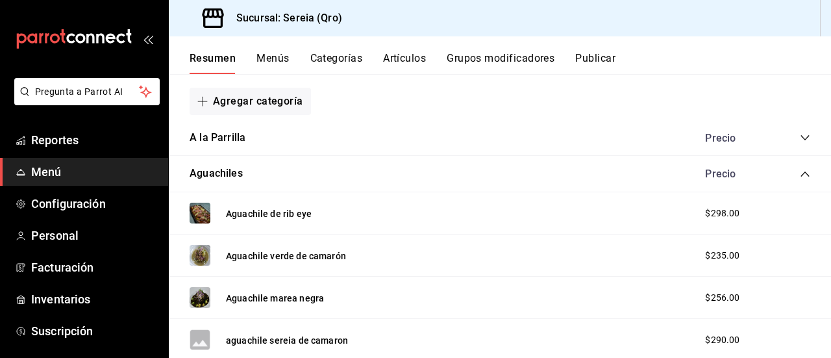
scroll to position [195, 0]
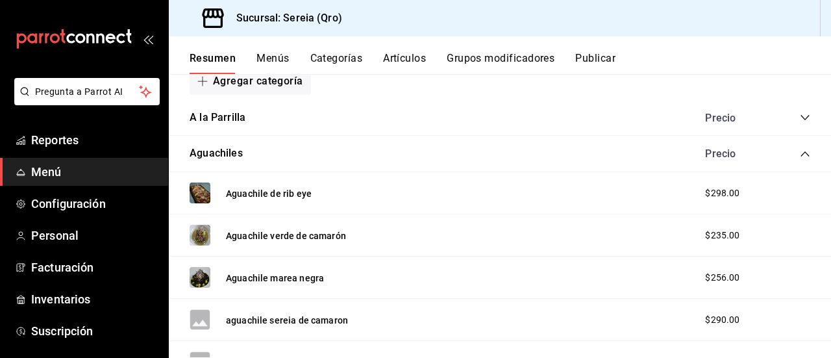
click at [800, 153] on icon "collapse-category-row" at bounding box center [804, 153] width 8 height 5
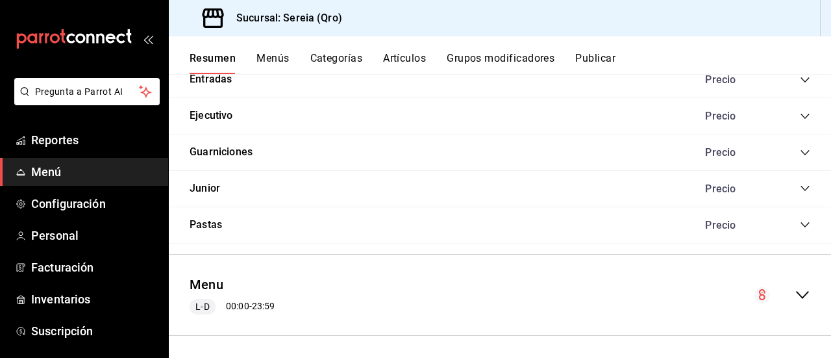
scroll to position [307, 0]
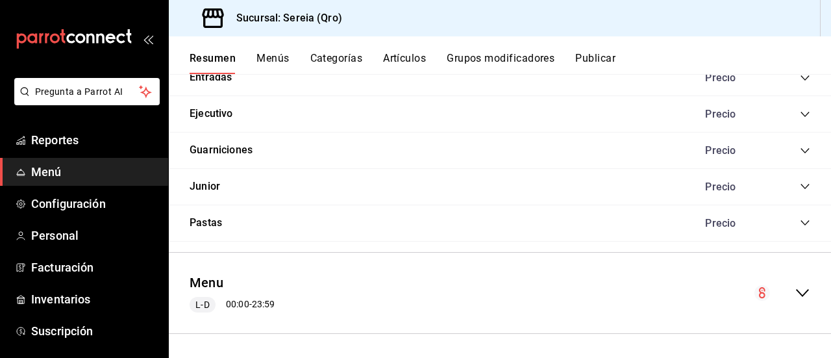
click at [794, 291] on icon "collapse-menu-row" at bounding box center [802, 293] width 16 height 16
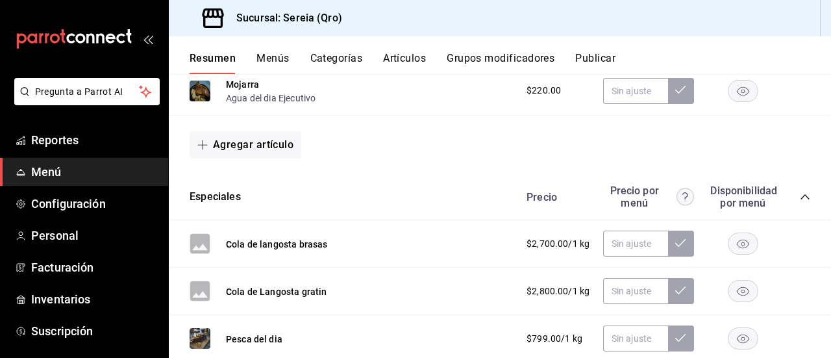
scroll to position [761, 0]
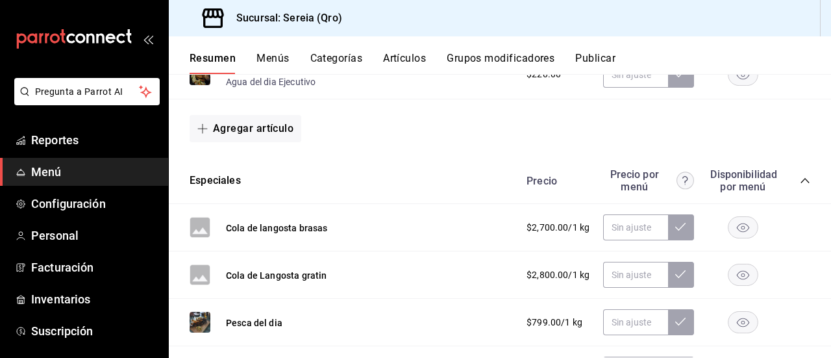
click at [799, 181] on icon "collapse-category-row" at bounding box center [804, 180] width 10 height 10
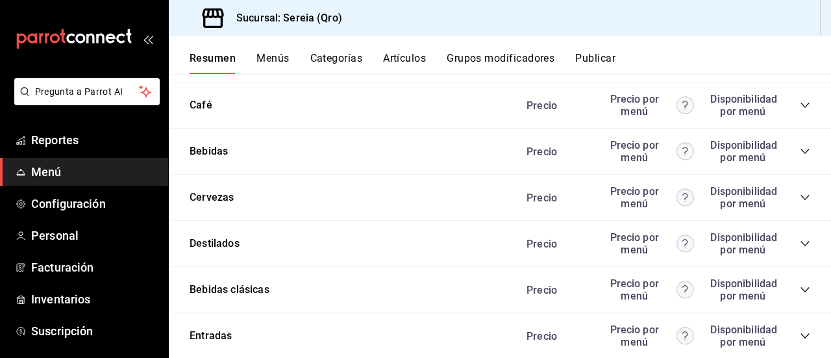
scroll to position [1086, 0]
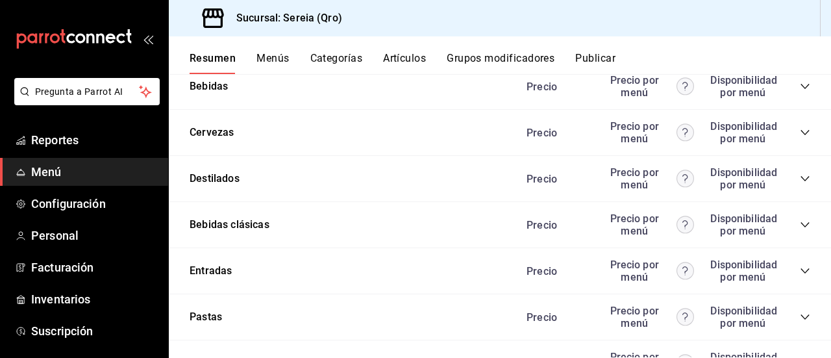
click at [799, 181] on icon "collapse-category-row" at bounding box center [804, 178] width 10 height 10
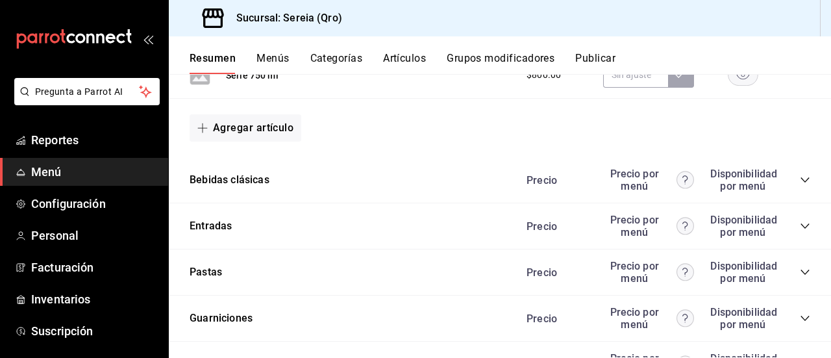
scroll to position [4375, 0]
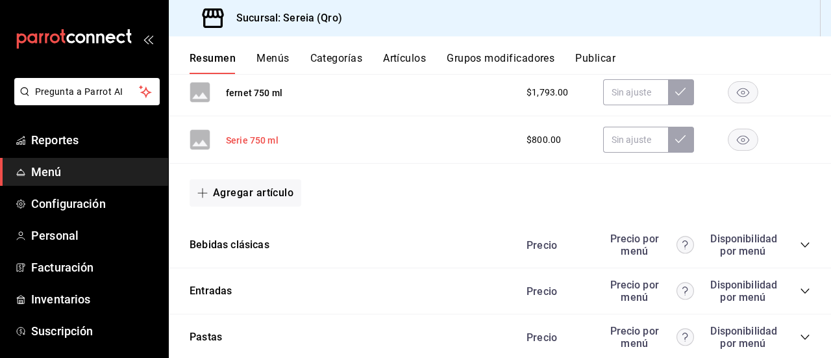
click at [255, 147] on button "Serie 750 ml" at bounding box center [252, 140] width 53 height 13
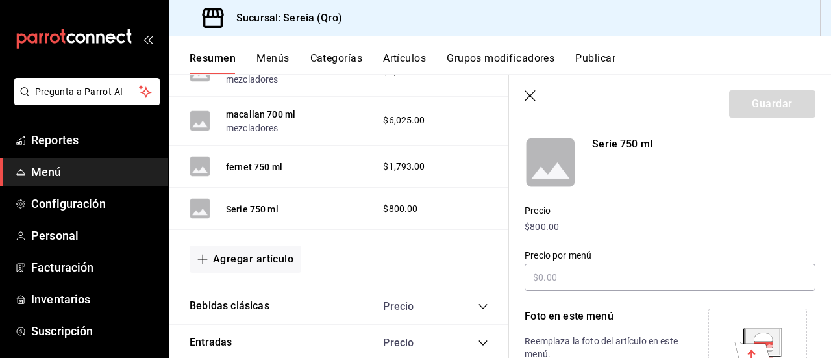
scroll to position [130, 0]
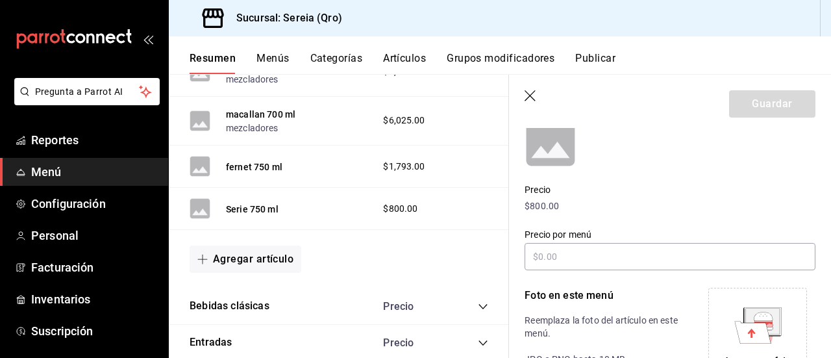
click at [532, 90] on icon "button" at bounding box center [530, 96] width 13 height 13
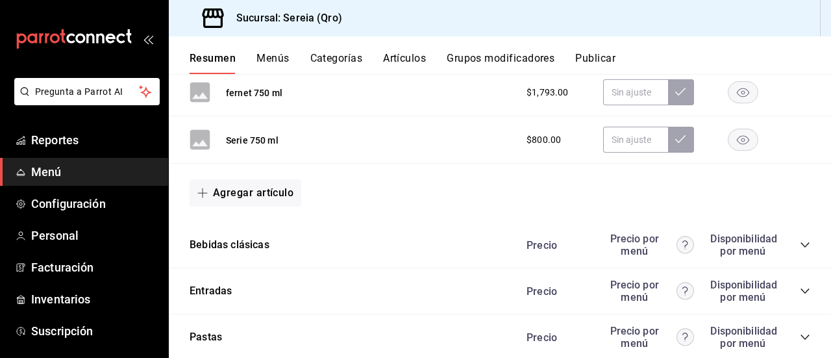
scroll to position [4310, 0]
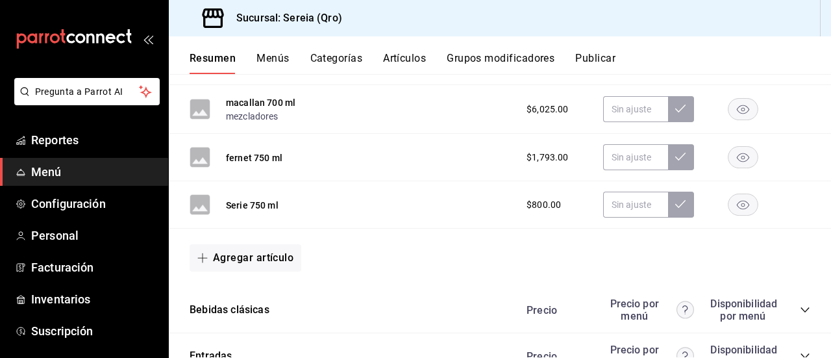
click at [402, 60] on button "Artículos" at bounding box center [404, 63] width 43 height 22
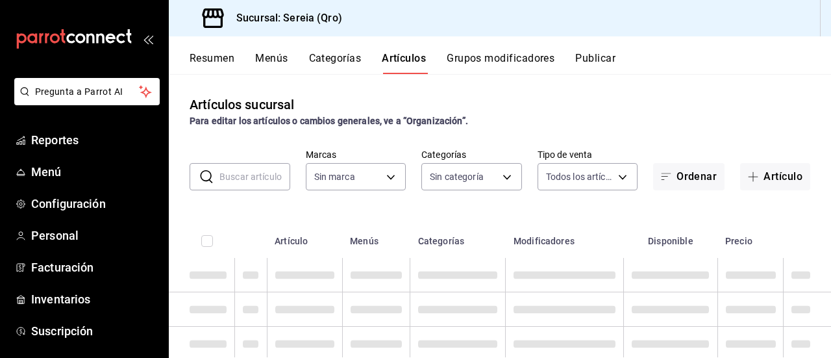
type input "e26cb55a-85e0-41b2-9155-b47575076aeb"
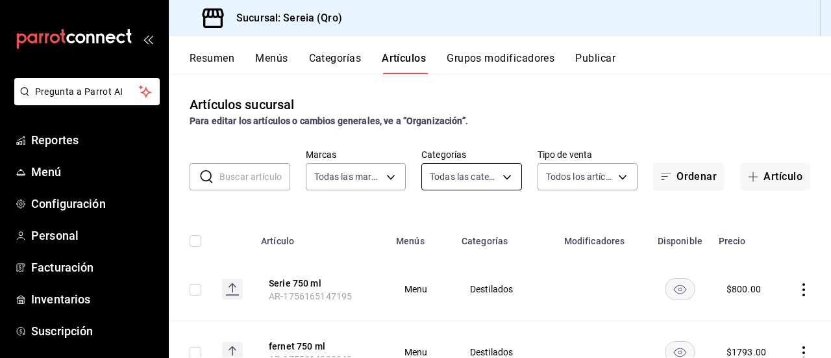
type input "78151d21-ba83-4377-a682-524dbb51cb05,a56e6f60-5064-486e-a0e6-83ef2b622883,0deac…"
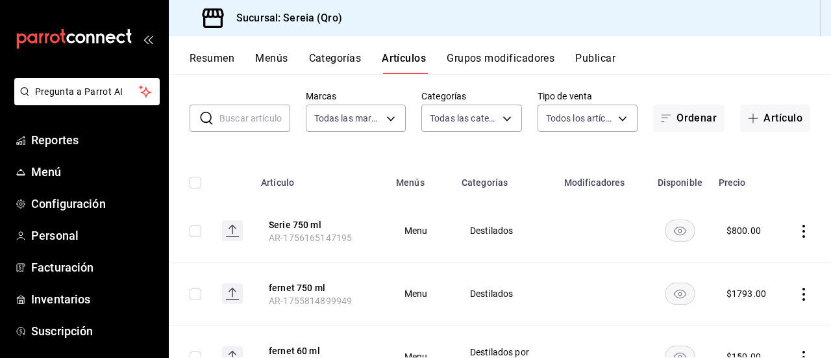
scroll to position [65, 0]
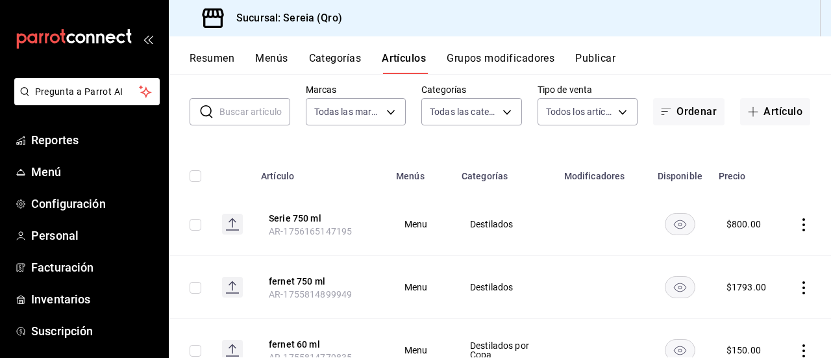
click at [285, 226] on span "AR-1756165147195" at bounding box center [310, 231] width 83 height 10
click at [285, 215] on button "Serie 750 ml" at bounding box center [321, 218] width 104 height 13
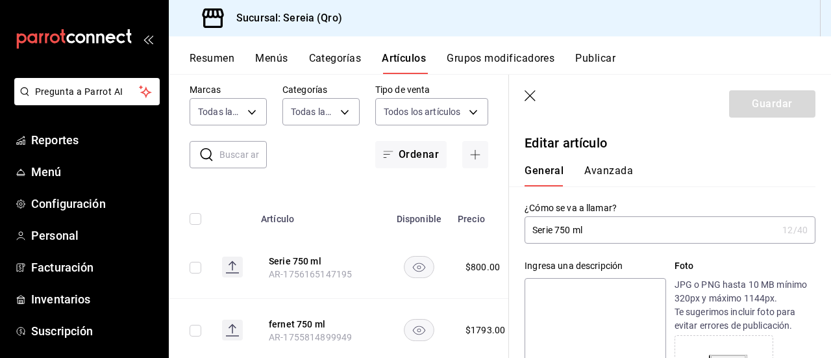
type input "$800.00"
click at [533, 231] on input "Serie 750 ml" at bounding box center [650, 230] width 252 height 26
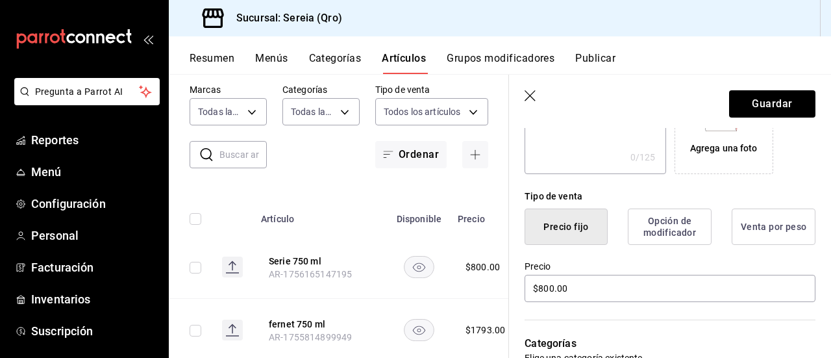
scroll to position [130, 0]
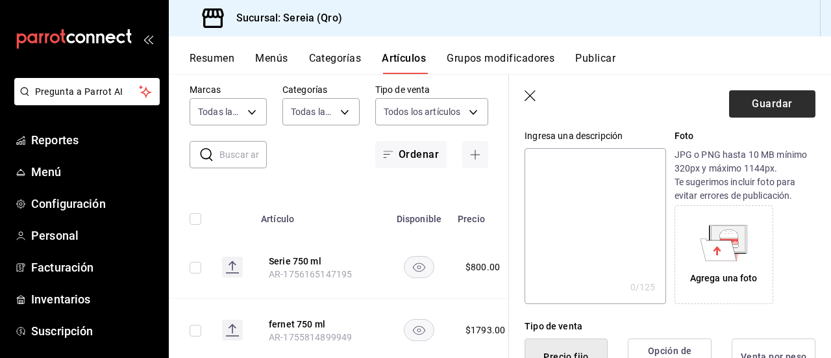
type input "vino tinto Serie 750 ml"
click at [751, 111] on button "Guardar" at bounding box center [772, 103] width 86 height 27
